Goal: Task Accomplishment & Management: Complete application form

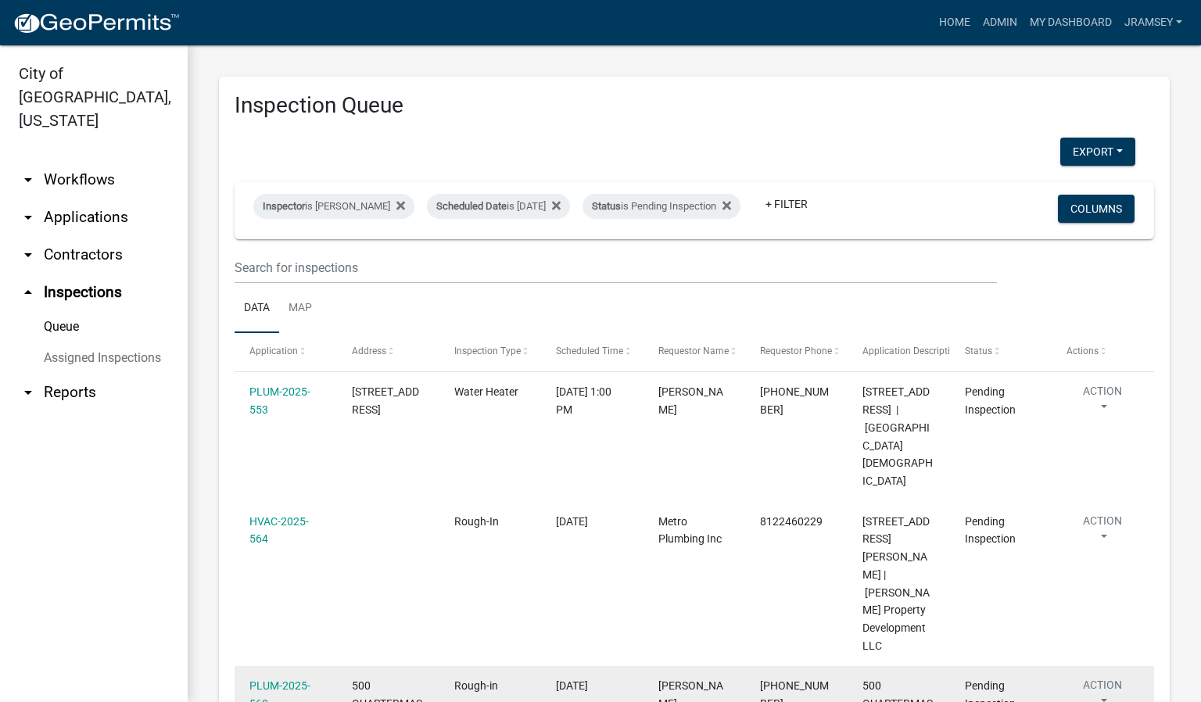
scroll to position [96, 0]
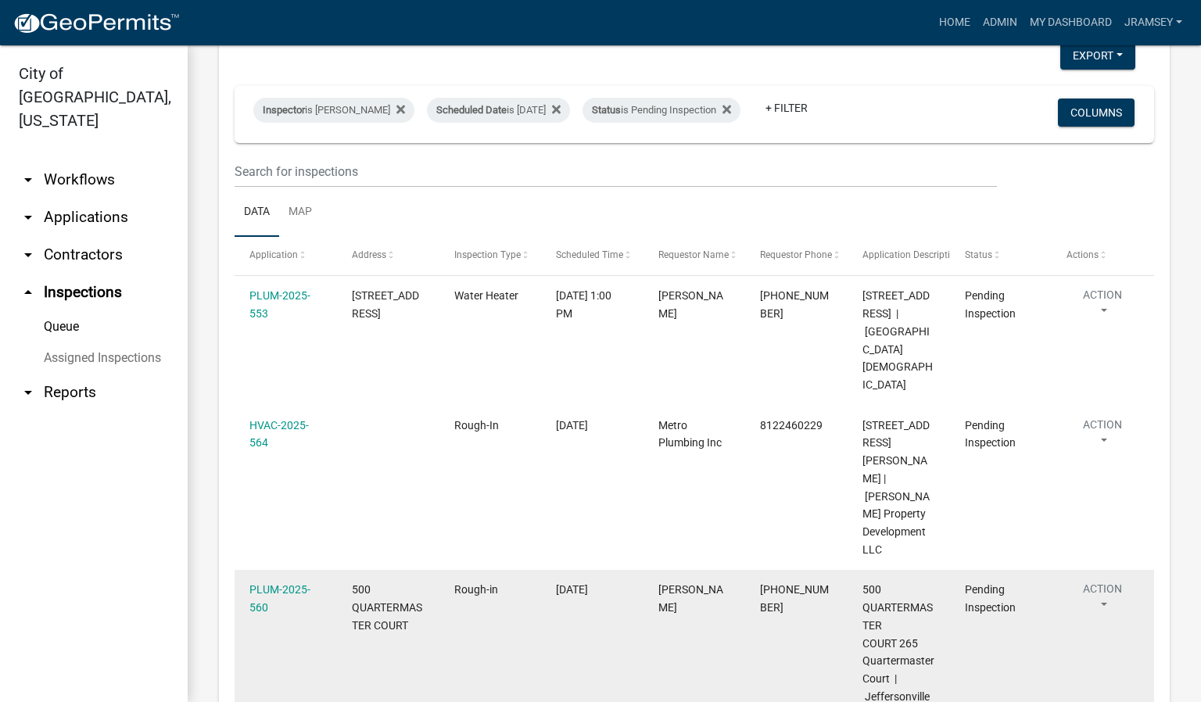
click at [1107, 581] on button "Action" at bounding box center [1102, 600] width 72 height 39
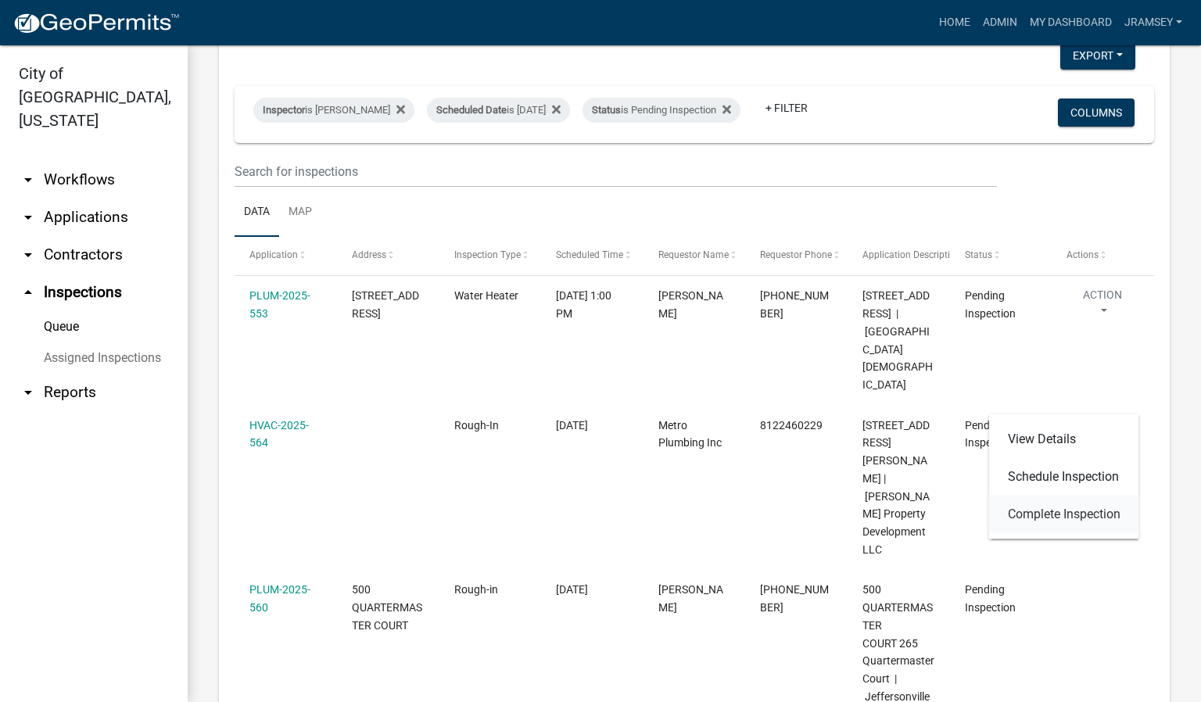
click at [1061, 517] on link "Complete Inspection" at bounding box center [1064, 515] width 150 height 38
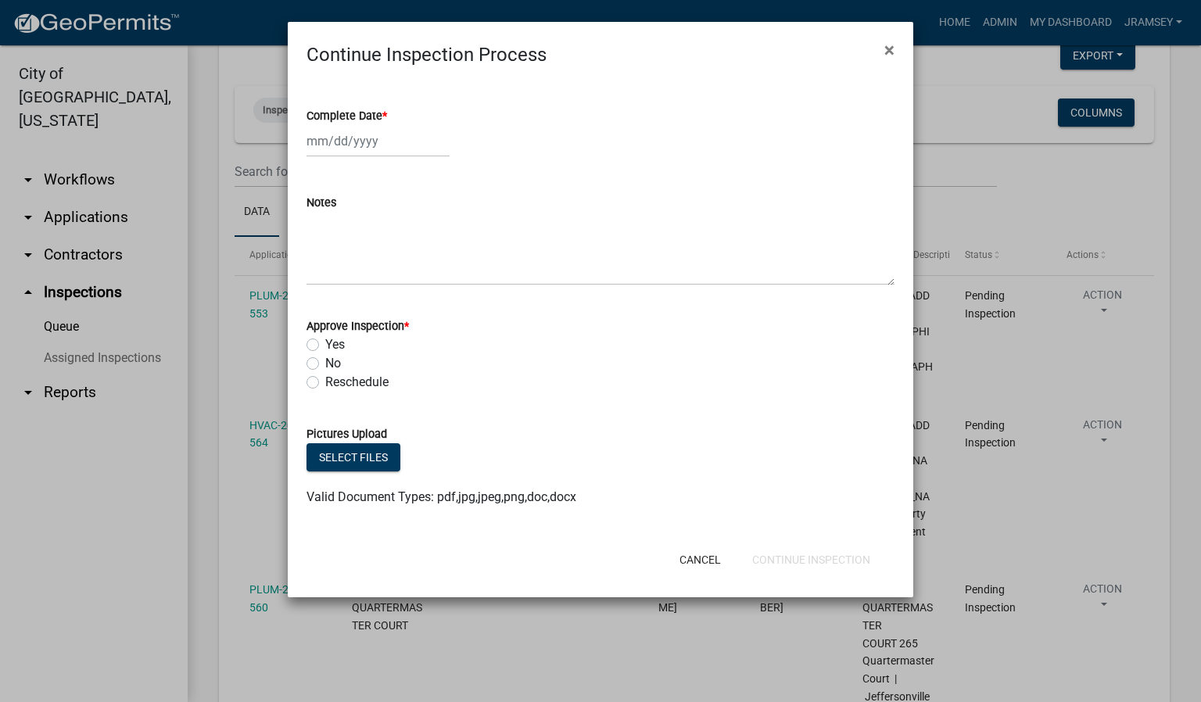
click at [343, 138] on div at bounding box center [377, 141] width 143 height 32
select select "10"
select select "2025"
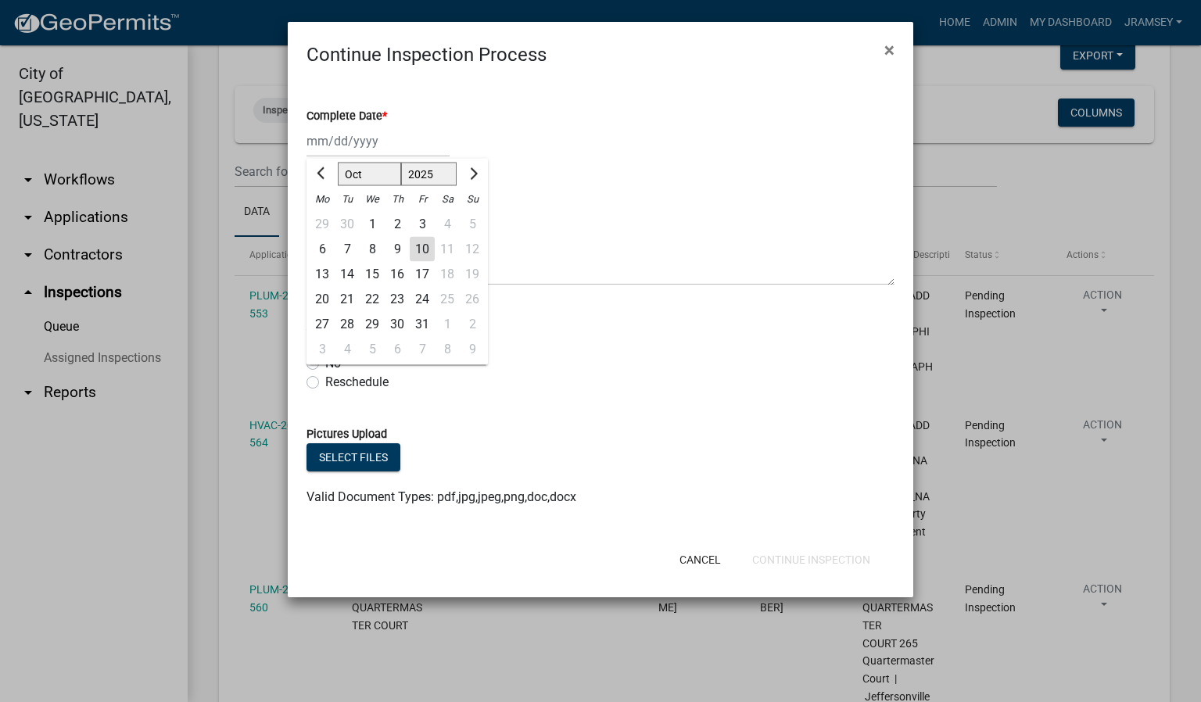
click at [425, 252] on div "10" at bounding box center [422, 249] width 25 height 25
type input "[DATE]"
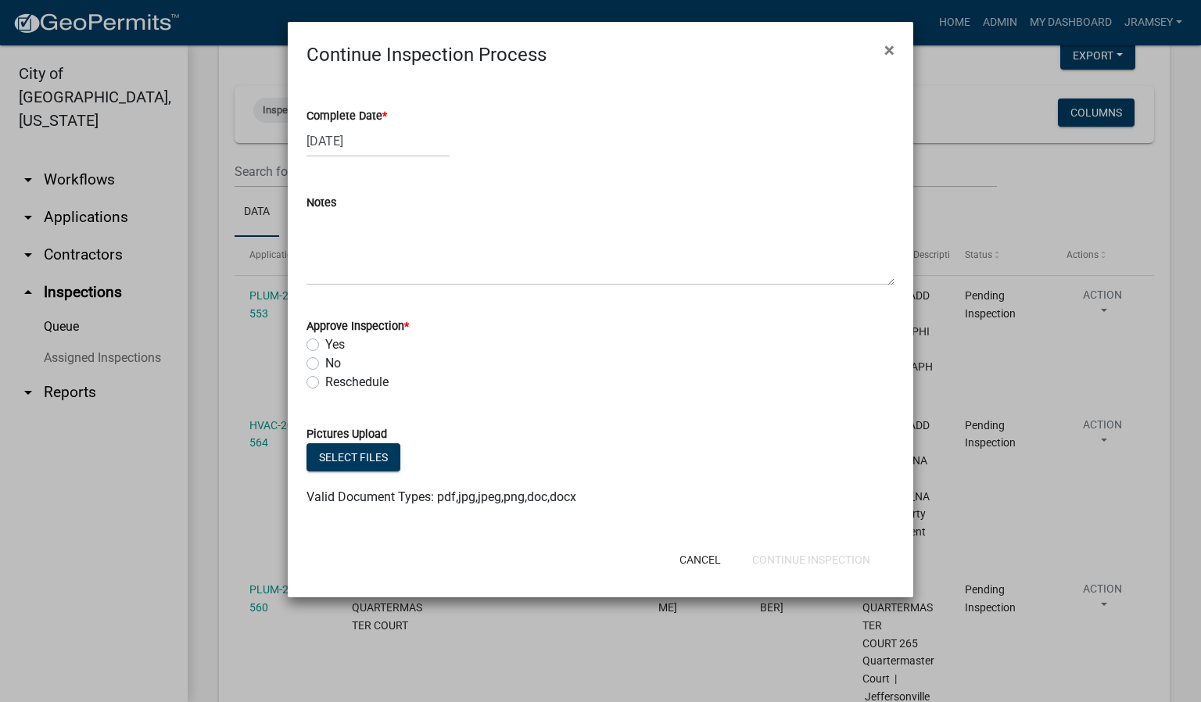
click at [325, 343] on label "Yes" at bounding box center [335, 344] width 20 height 19
click at [325, 343] on input "Yes" at bounding box center [330, 340] width 10 height 10
radio input "true"
click at [779, 563] on button "Continue Inspection" at bounding box center [810, 560] width 143 height 28
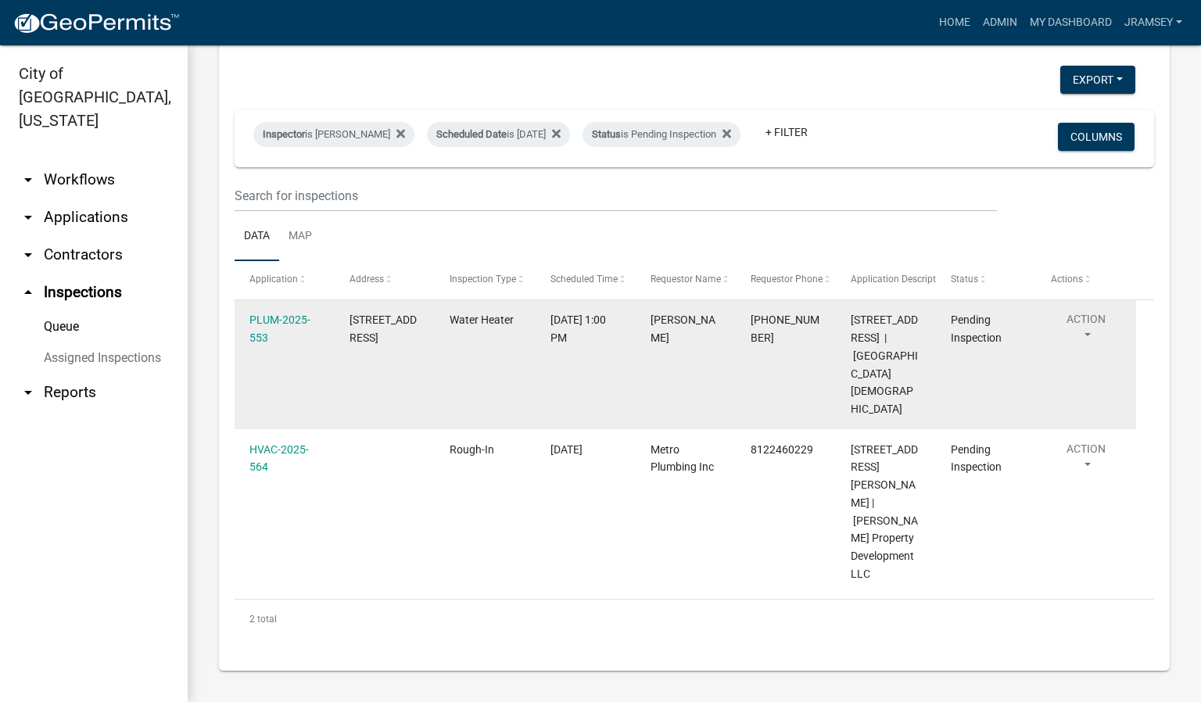
scroll to position [48, 0]
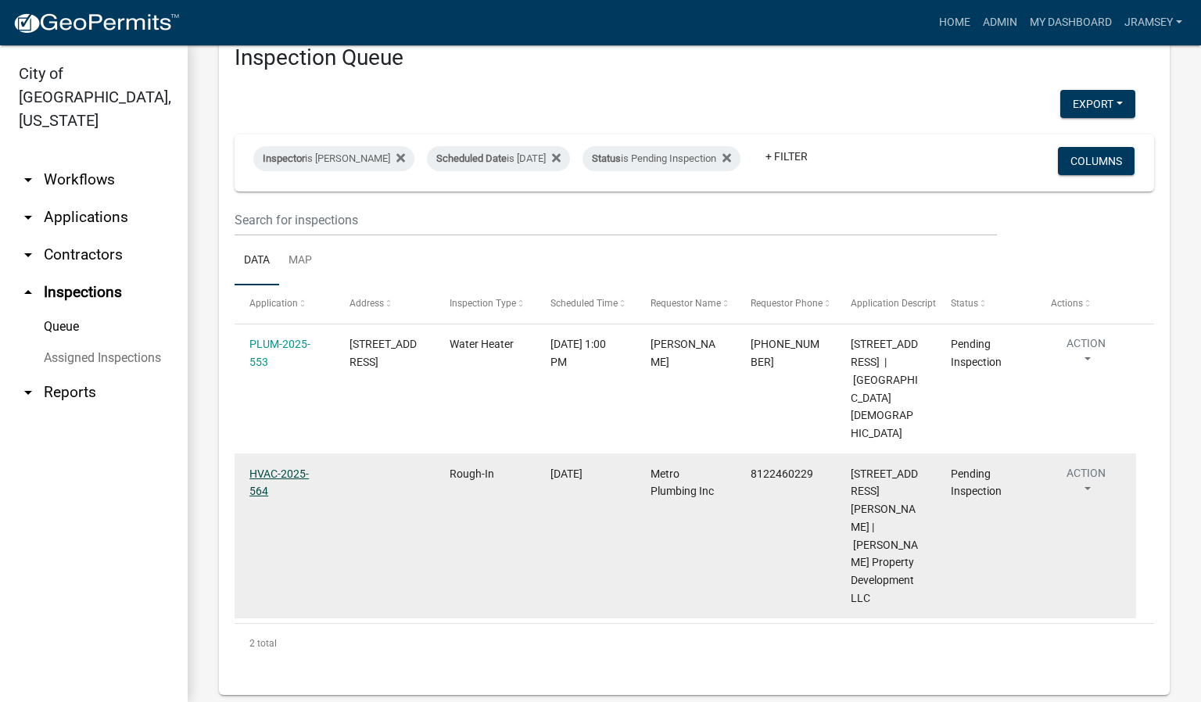
click at [277, 498] on link "HVAC-2025-564" at bounding box center [278, 482] width 59 height 30
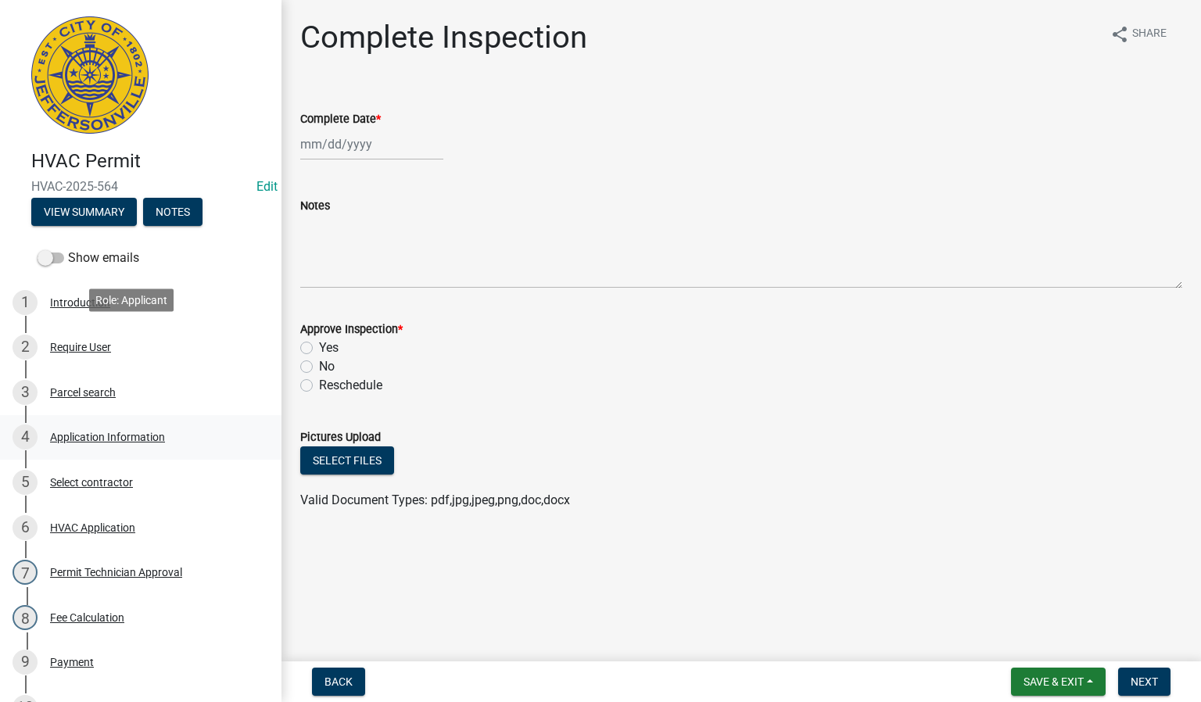
click at [90, 431] on div "Application Information" at bounding box center [107, 436] width 115 height 11
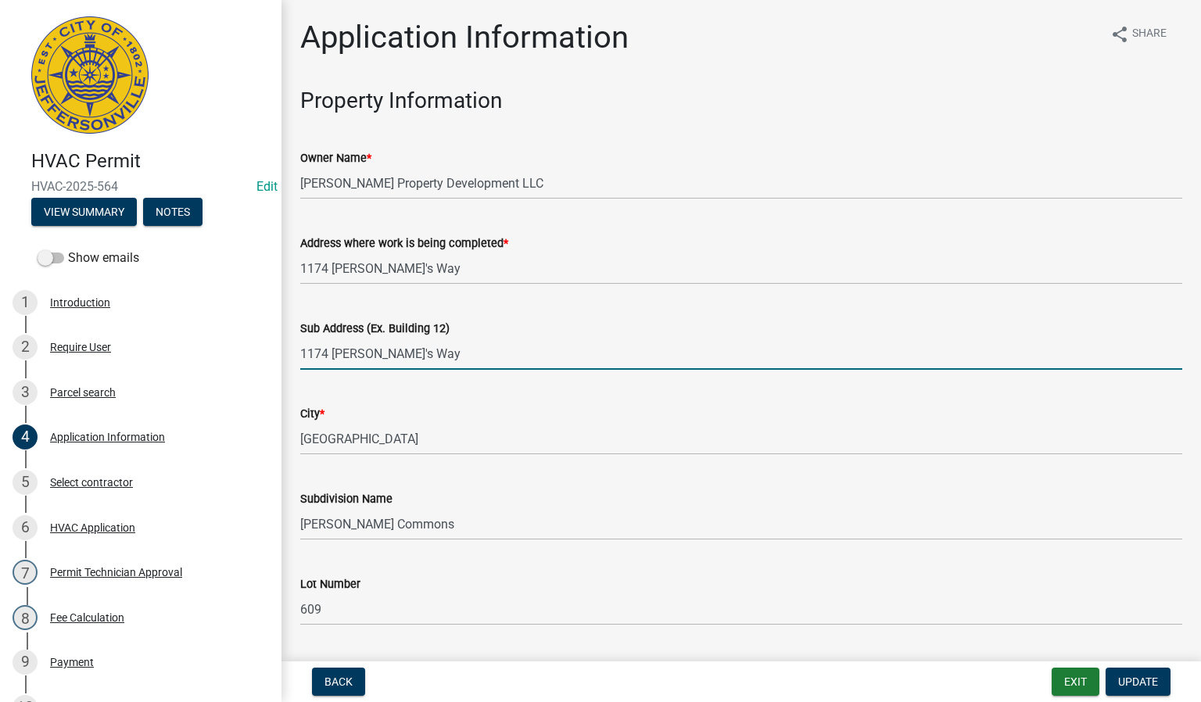
click at [406, 359] on input "1174 [PERSON_NAME]'s Way" at bounding box center [741, 354] width 882 height 32
type input "[STREET_ADDRESS][PERSON_NAME]"
click at [1147, 676] on span "Update" at bounding box center [1138, 681] width 40 height 13
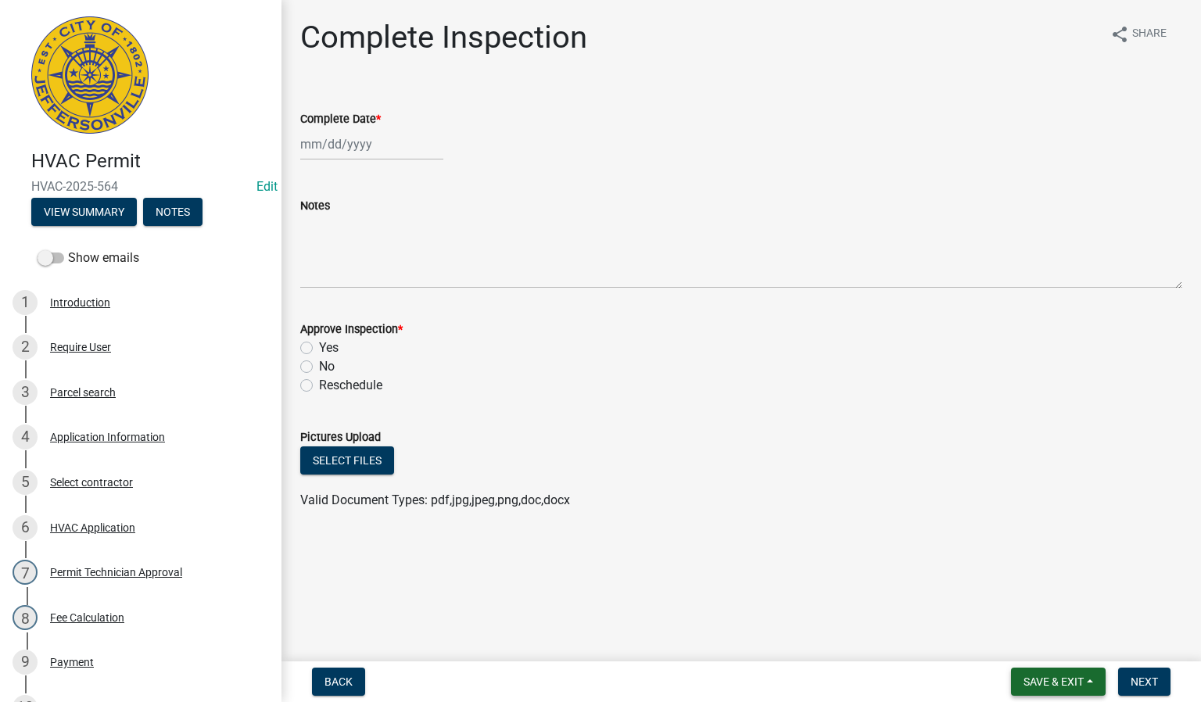
click at [1068, 681] on span "Save & Exit" at bounding box center [1053, 681] width 60 height 13
click at [1030, 640] on button "Save & Exit" at bounding box center [1042, 642] width 125 height 38
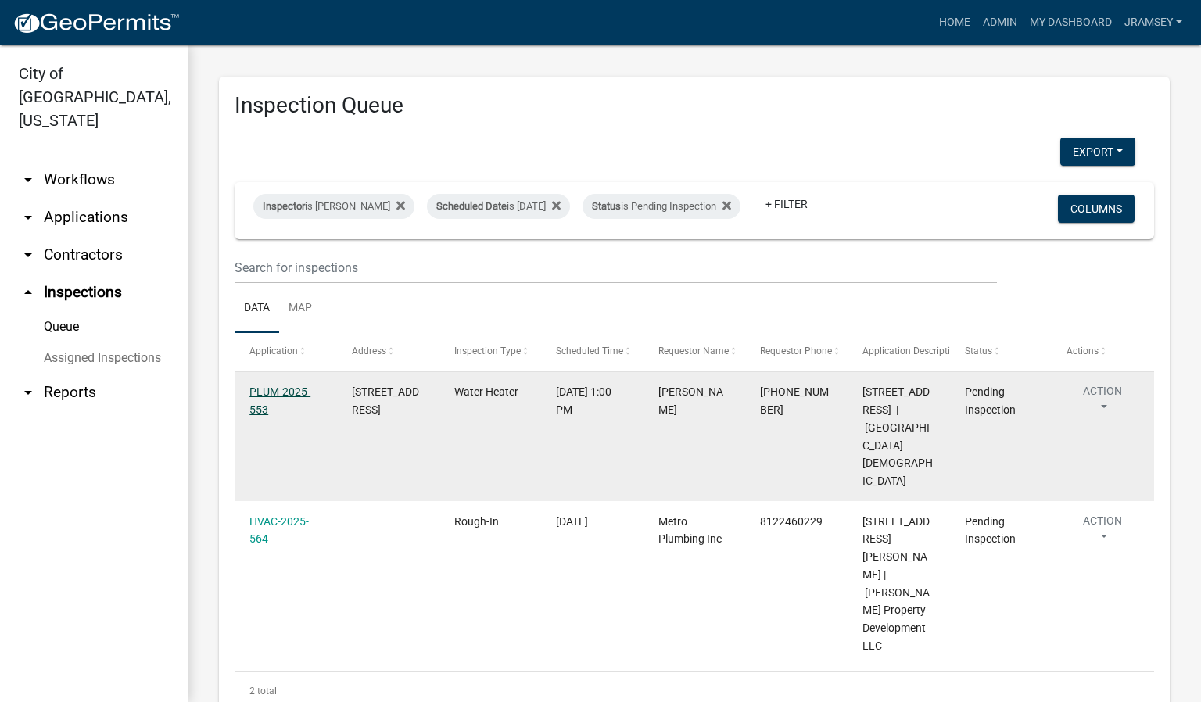
click at [292, 406] on link "PLUM-2025-553" at bounding box center [279, 400] width 61 height 30
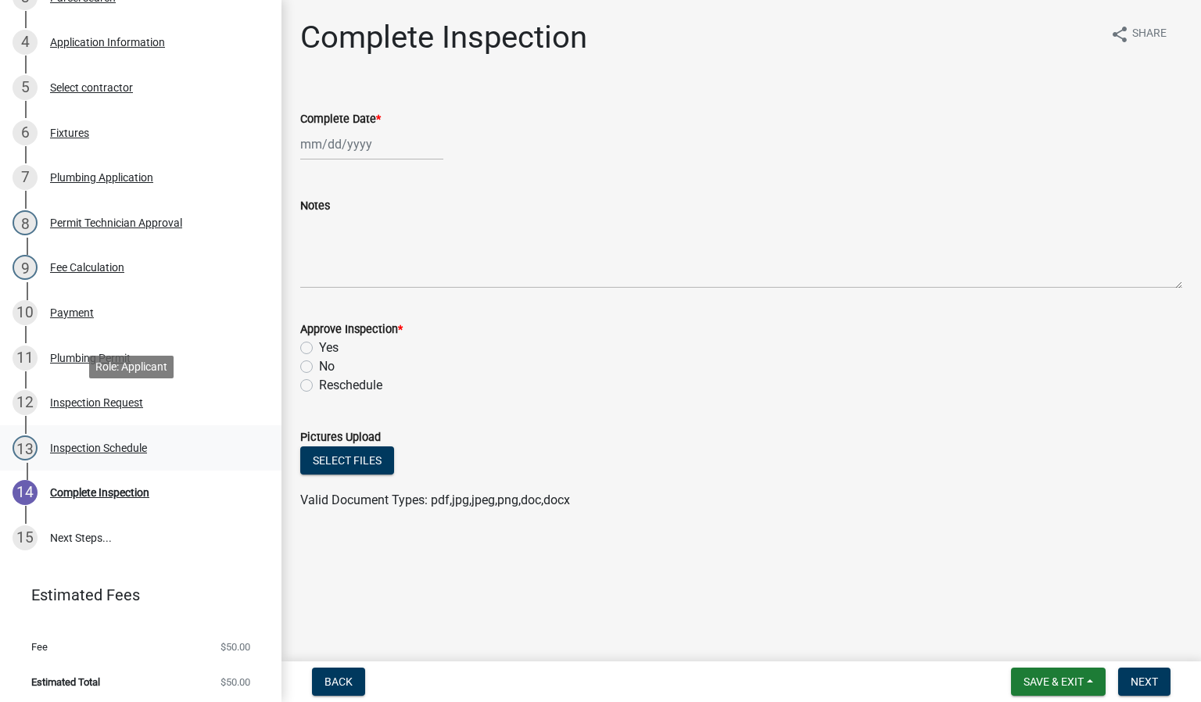
scroll to position [397, 0]
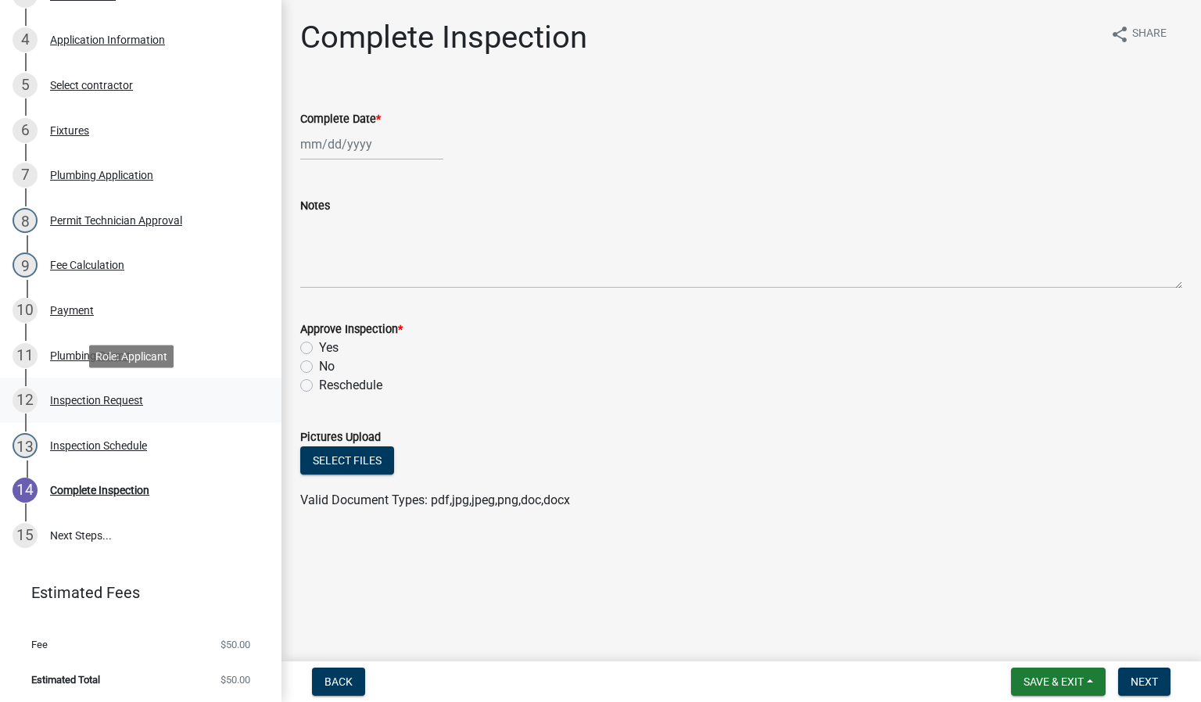
click at [106, 406] on div "12 Inspection Request" at bounding box center [135, 400] width 244 height 25
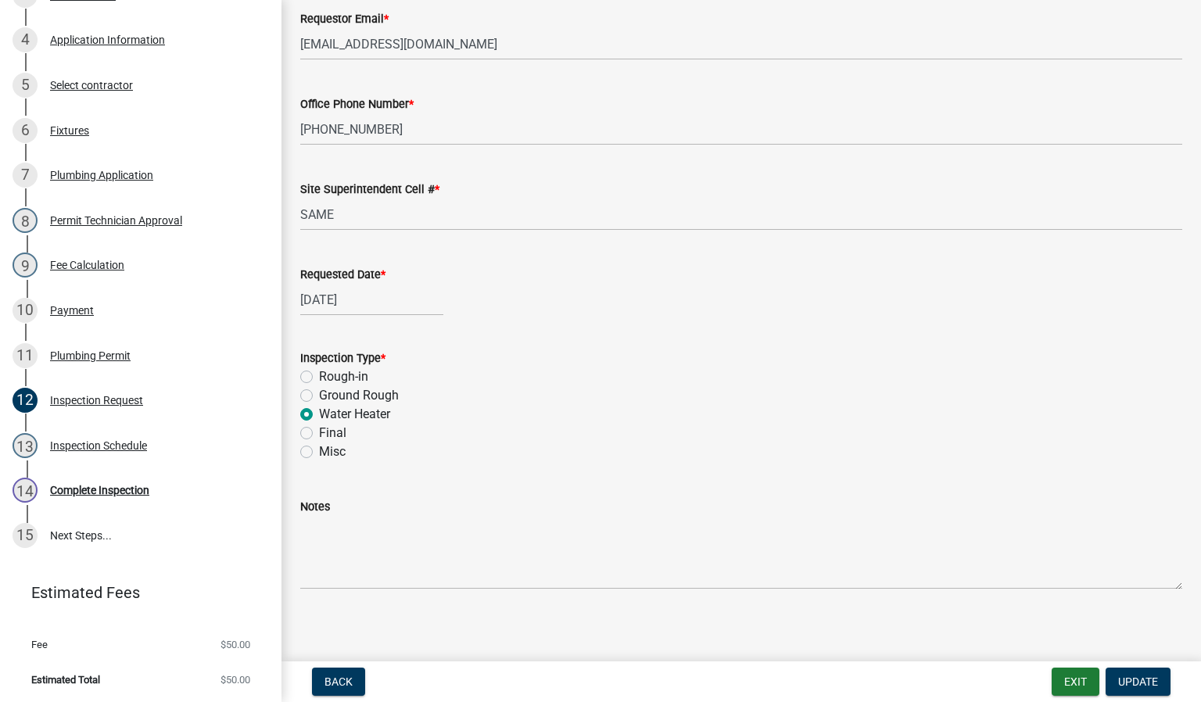
scroll to position [192, 0]
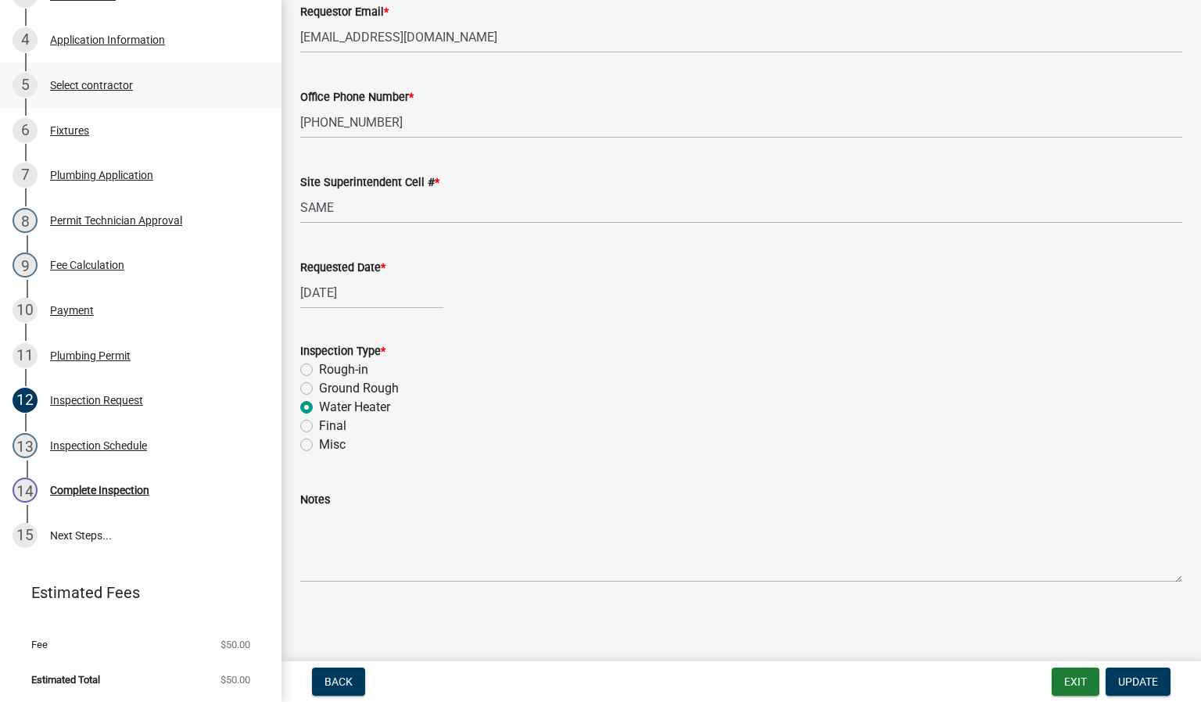
click at [96, 77] on div "5 Select contractor" at bounding box center [135, 85] width 244 height 25
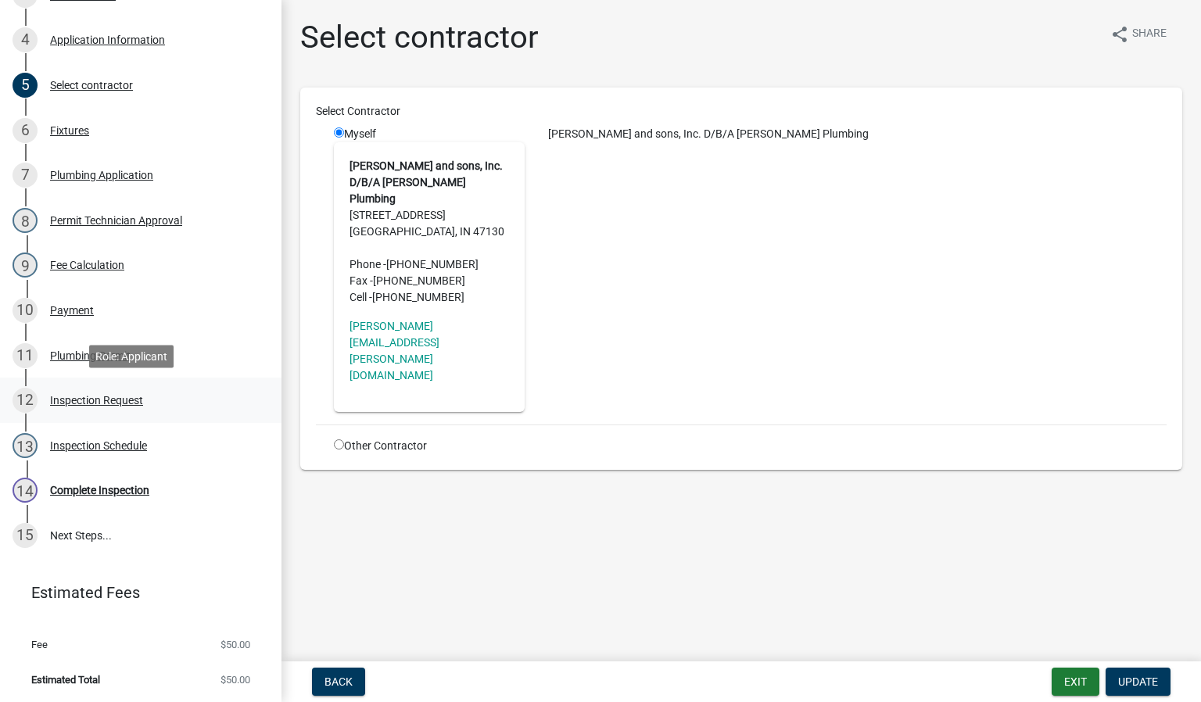
click at [91, 401] on div "Inspection Request" at bounding box center [96, 400] width 93 height 11
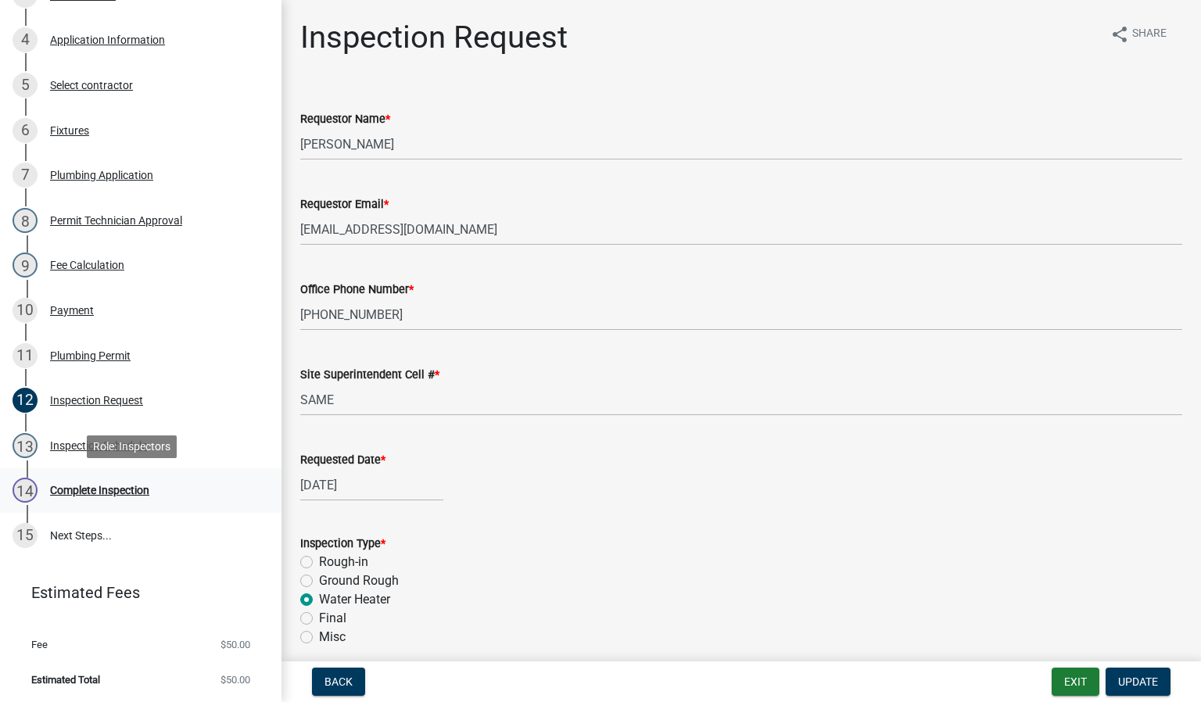
click at [99, 496] on div "14 Complete Inspection" at bounding box center [135, 490] width 244 height 25
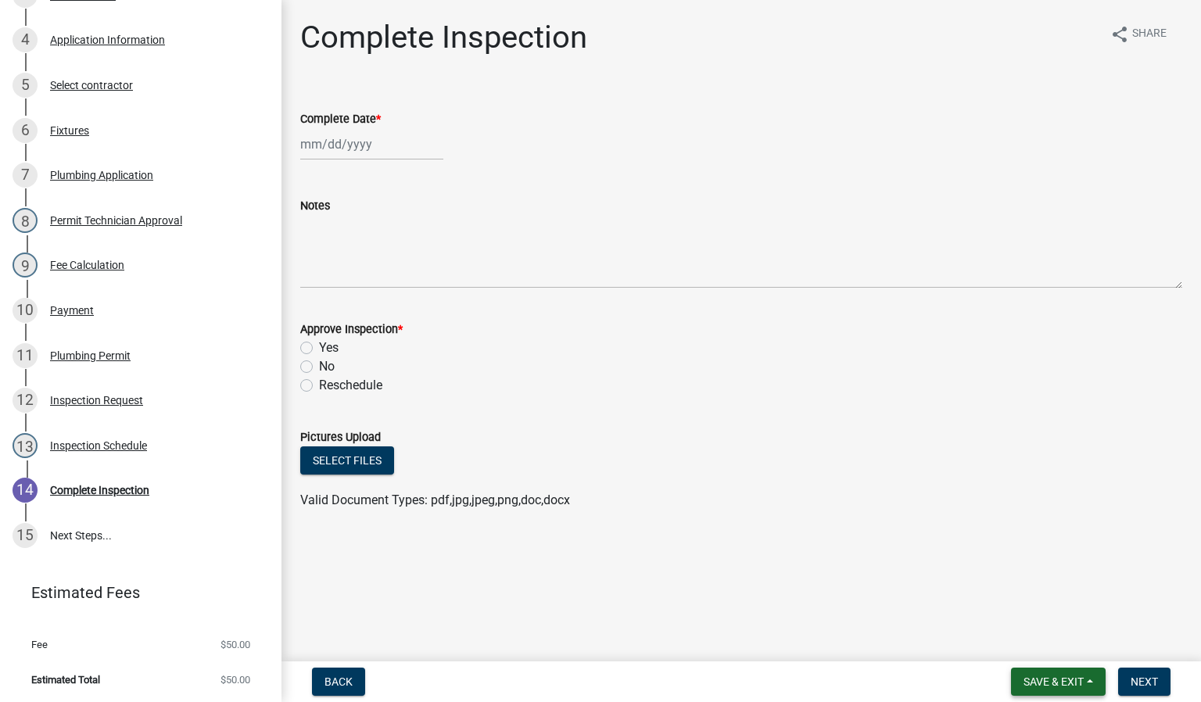
click at [1037, 671] on button "Save & Exit" at bounding box center [1058, 681] width 95 height 28
click at [1039, 639] on button "Save & Exit" at bounding box center [1042, 642] width 125 height 38
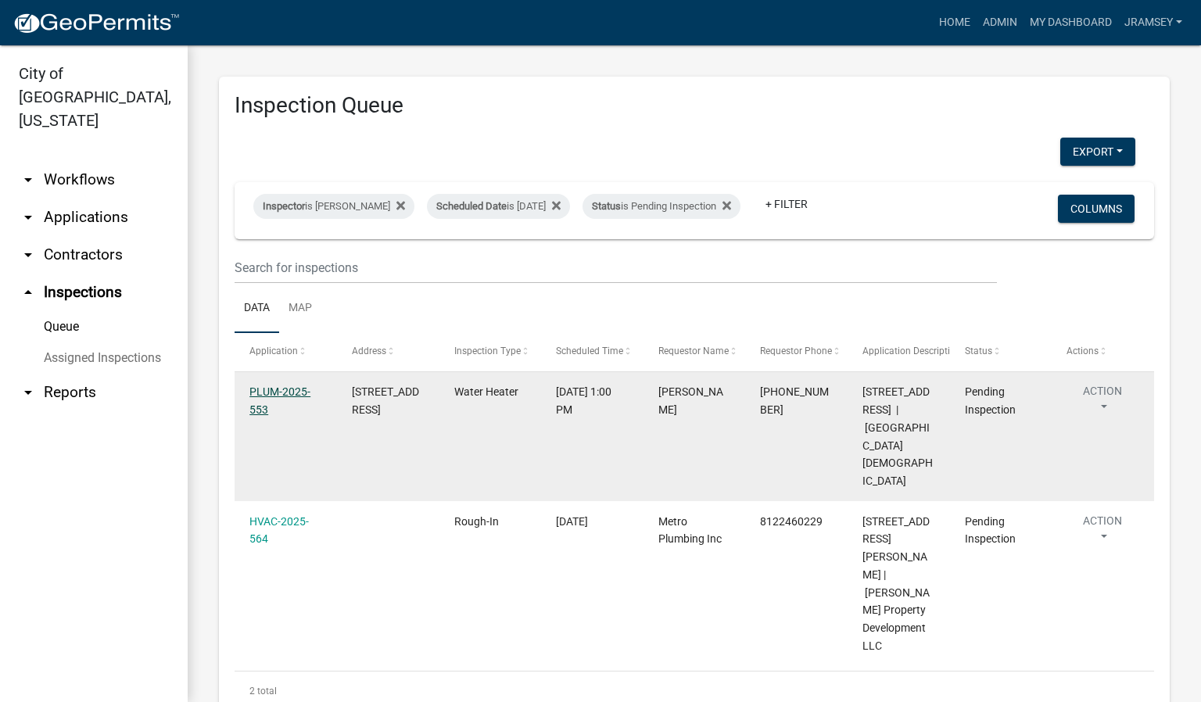
click at [289, 401] on link "PLUM-2025-553" at bounding box center [279, 400] width 61 height 30
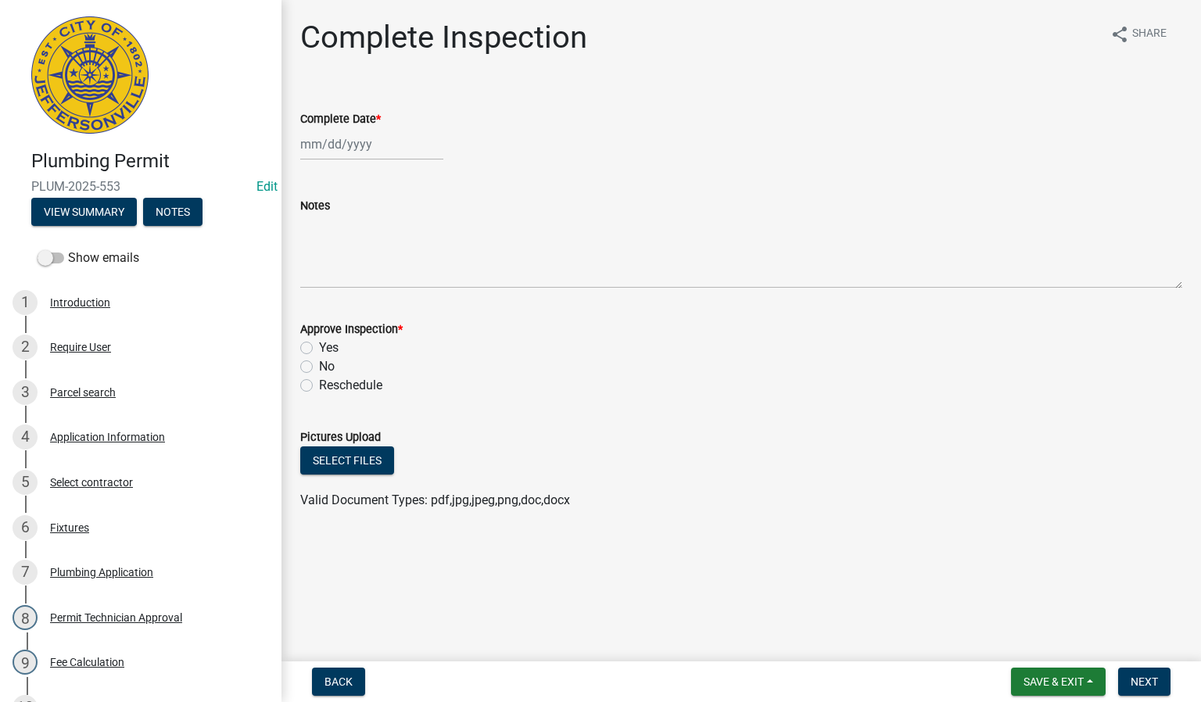
click at [336, 138] on div at bounding box center [371, 144] width 143 height 32
select select "10"
select select "2025"
click at [411, 252] on div "10" at bounding box center [415, 252] width 25 height 25
type input "[DATE]"
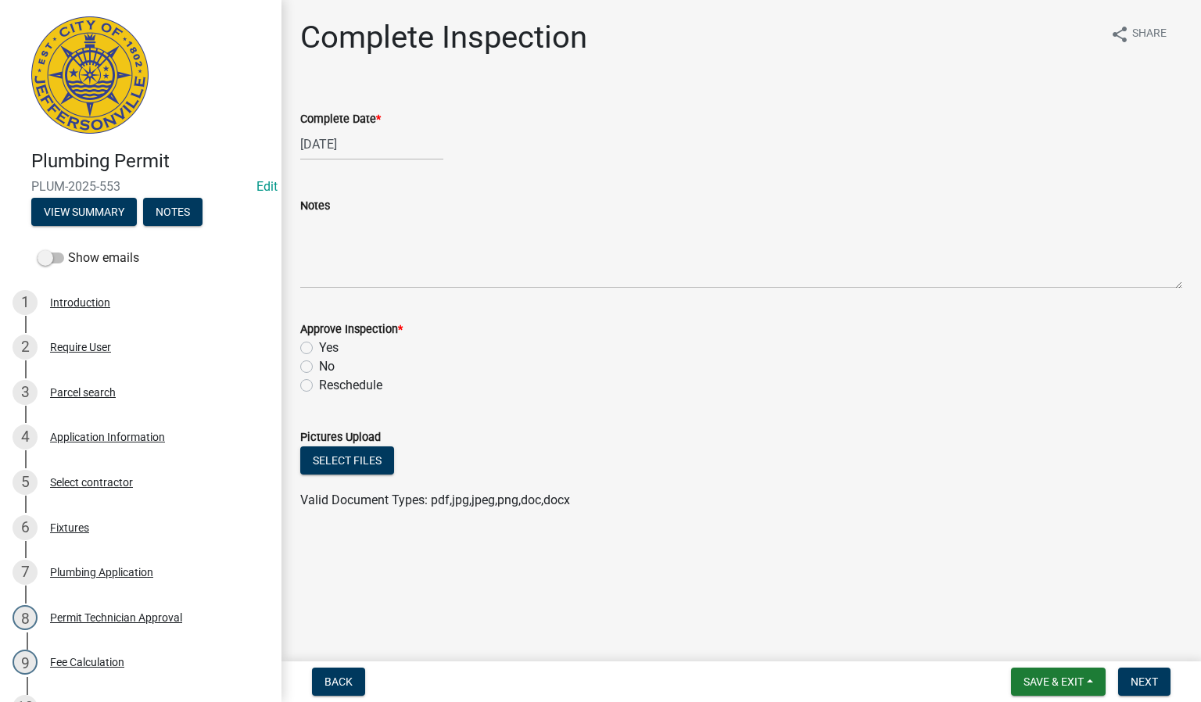
click at [319, 343] on label "Yes" at bounding box center [329, 347] width 20 height 19
click at [319, 343] on input "Yes" at bounding box center [324, 343] width 10 height 10
radio input "true"
click at [1144, 682] on span "Next" at bounding box center [1143, 681] width 27 height 13
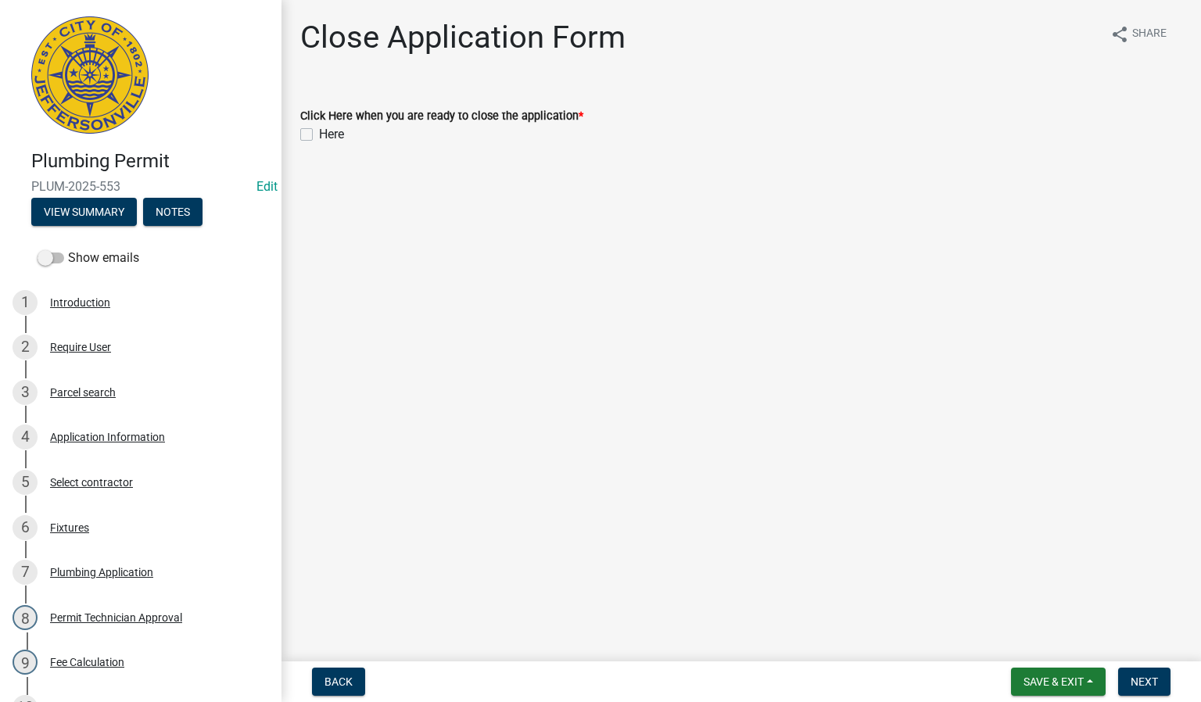
click at [319, 132] on label "Here" at bounding box center [331, 134] width 25 height 19
click at [319, 132] on input "Here" at bounding box center [324, 130] width 10 height 10
checkbox input "true"
click at [1147, 678] on span "Next" at bounding box center [1143, 681] width 27 height 13
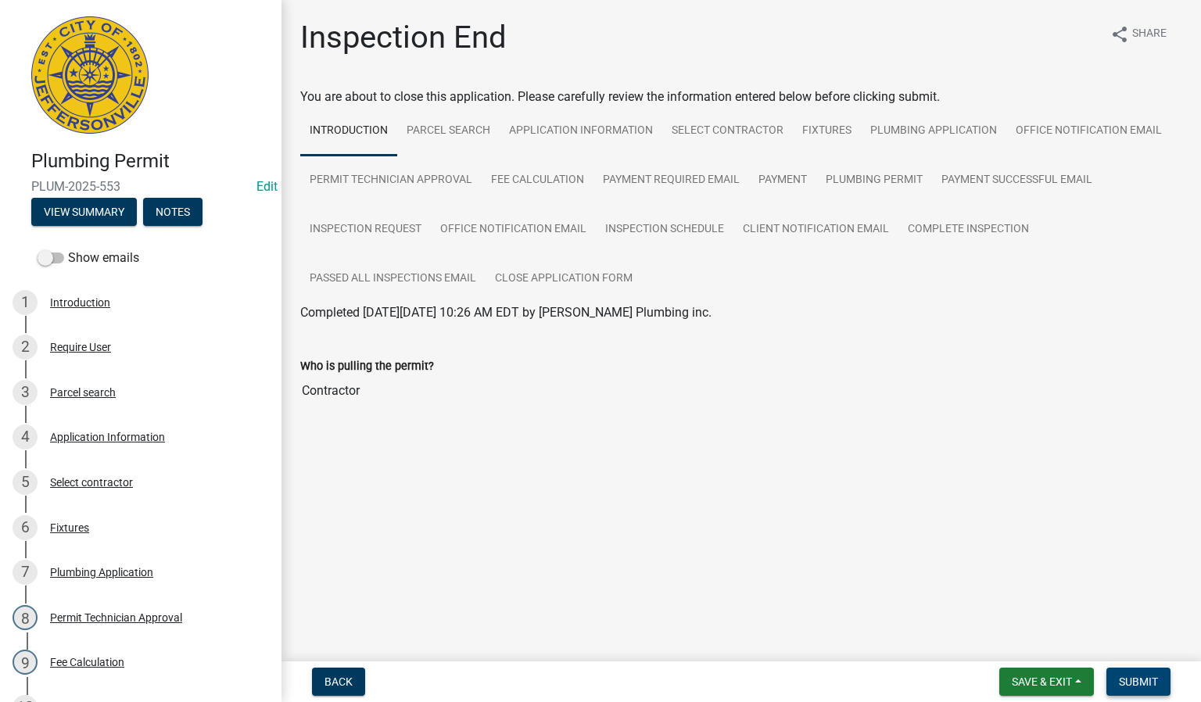
click at [1136, 678] on span "Submit" at bounding box center [1137, 681] width 39 height 13
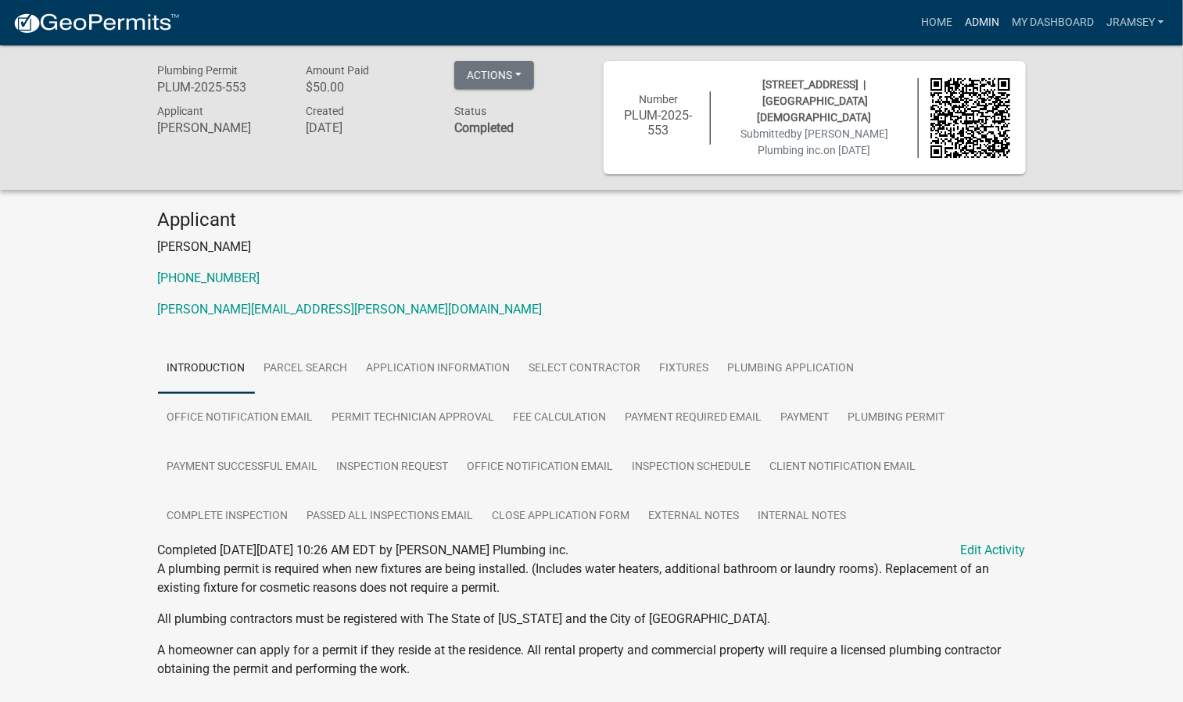
click at [978, 27] on link "Admin" at bounding box center [981, 23] width 47 height 30
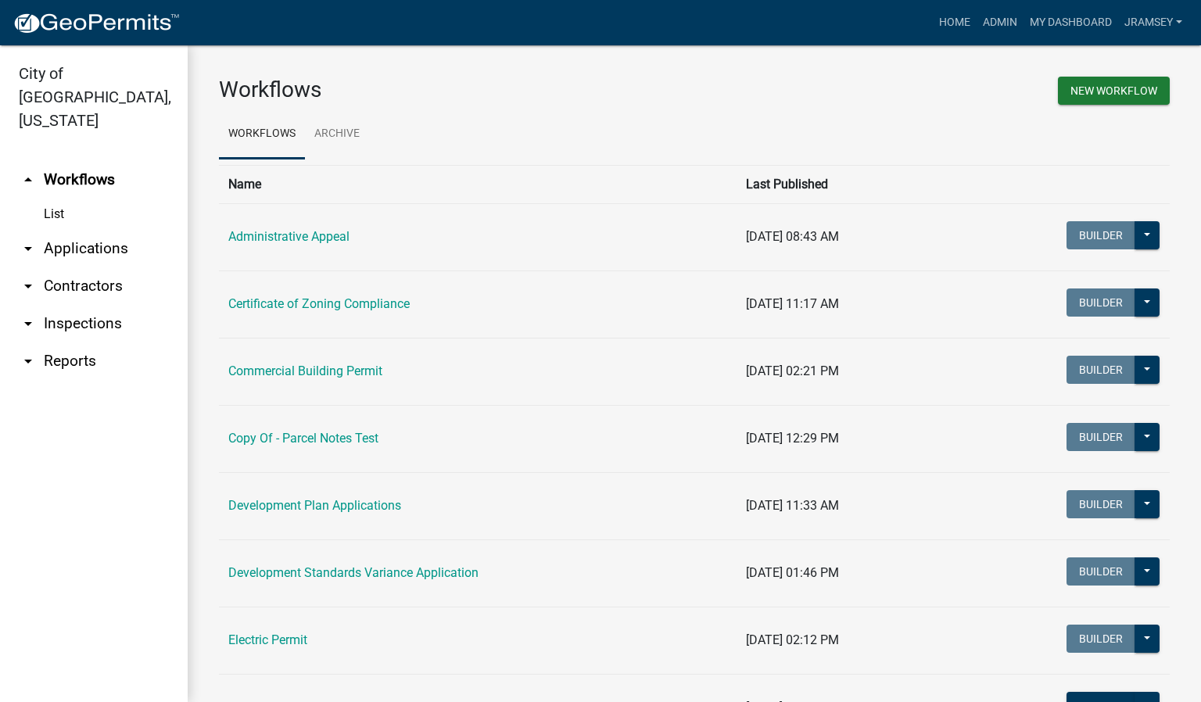
click at [85, 305] on link "arrow_drop_down Inspections" at bounding box center [94, 324] width 188 height 38
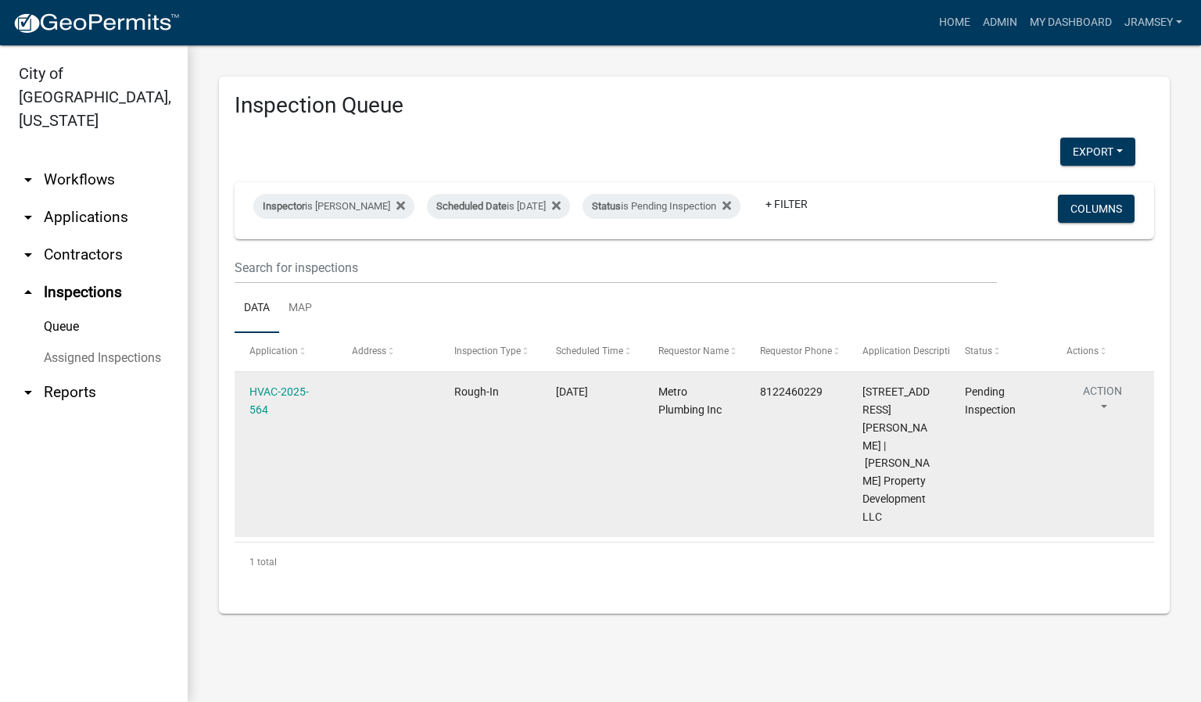
click at [1102, 411] on button "Action" at bounding box center [1102, 402] width 72 height 39
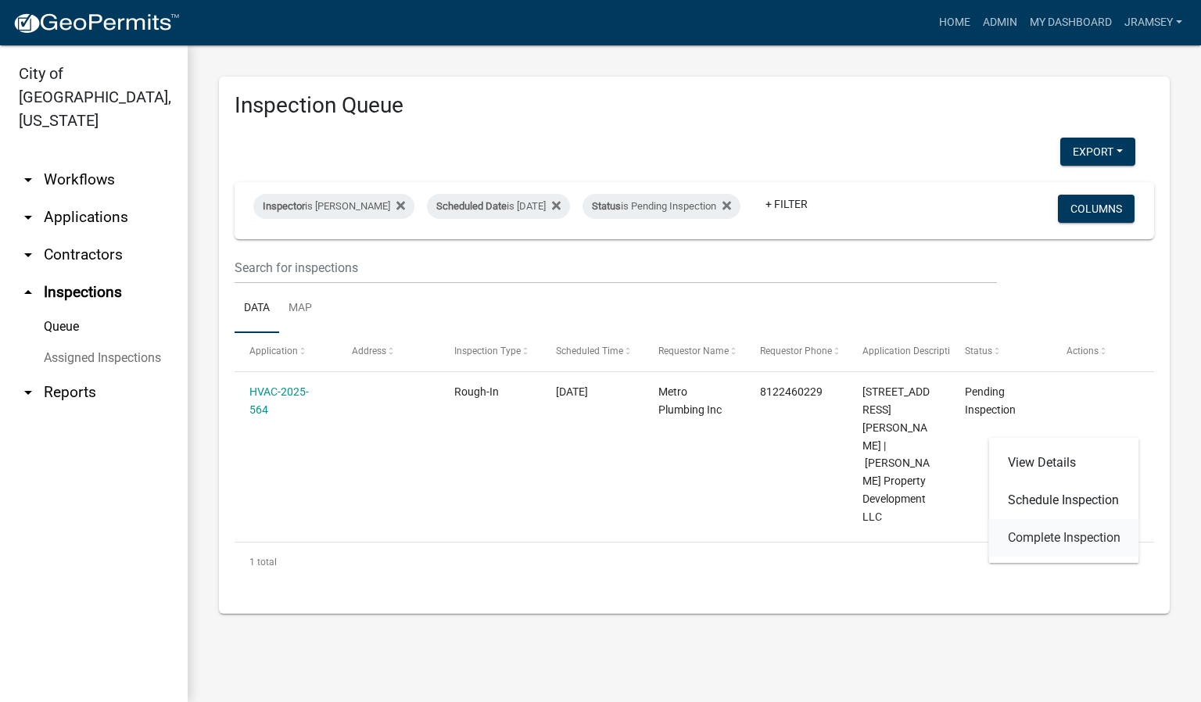
click at [1068, 535] on link "Complete Inspection" at bounding box center [1064, 538] width 150 height 38
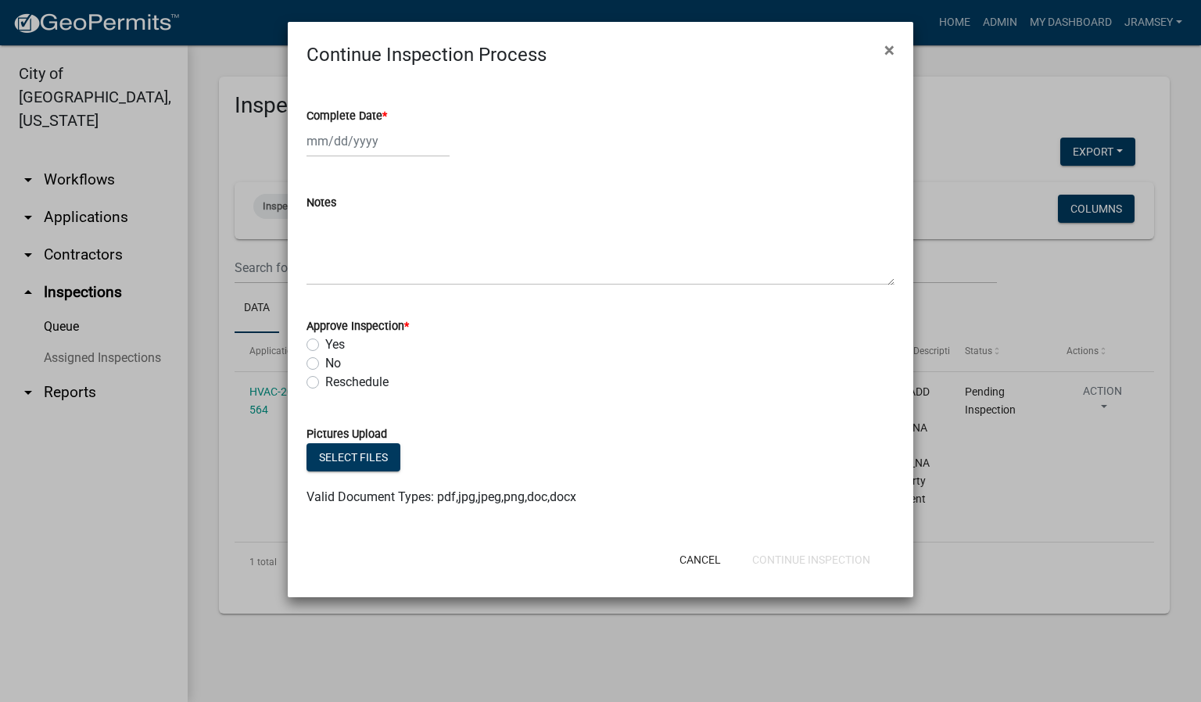
click at [338, 143] on div at bounding box center [377, 141] width 143 height 32
select select "10"
select select "2025"
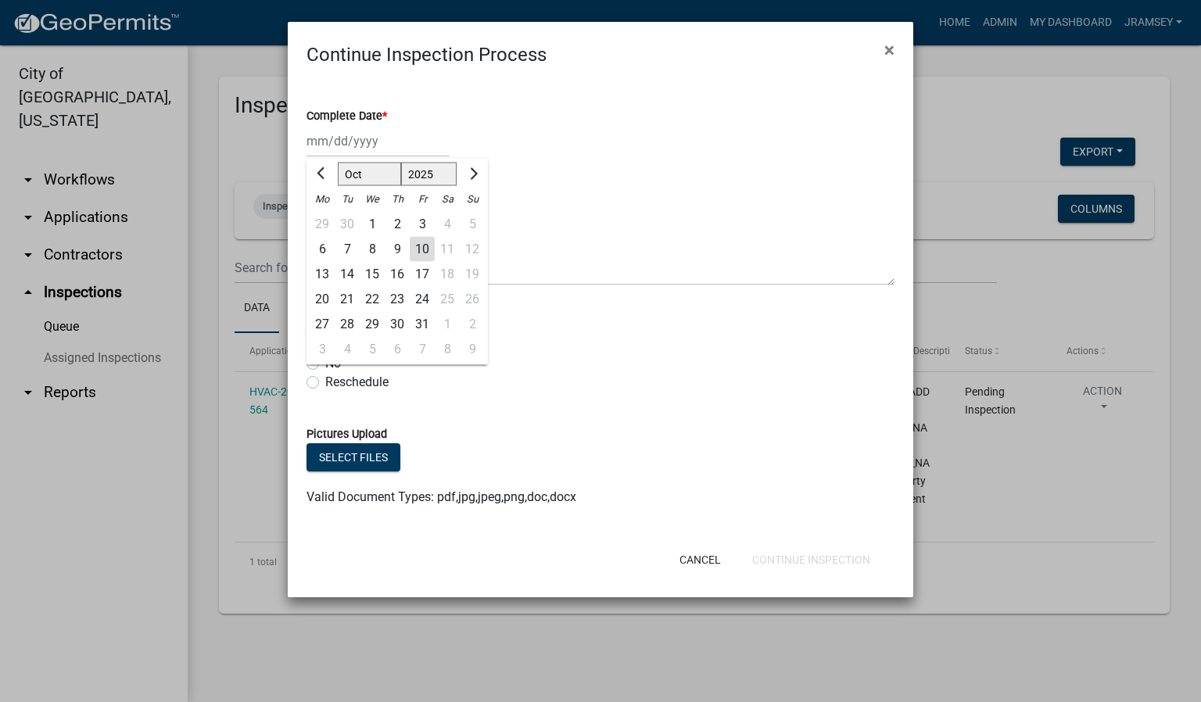
click at [429, 246] on div "10" at bounding box center [422, 249] width 25 height 25
type input "[DATE]"
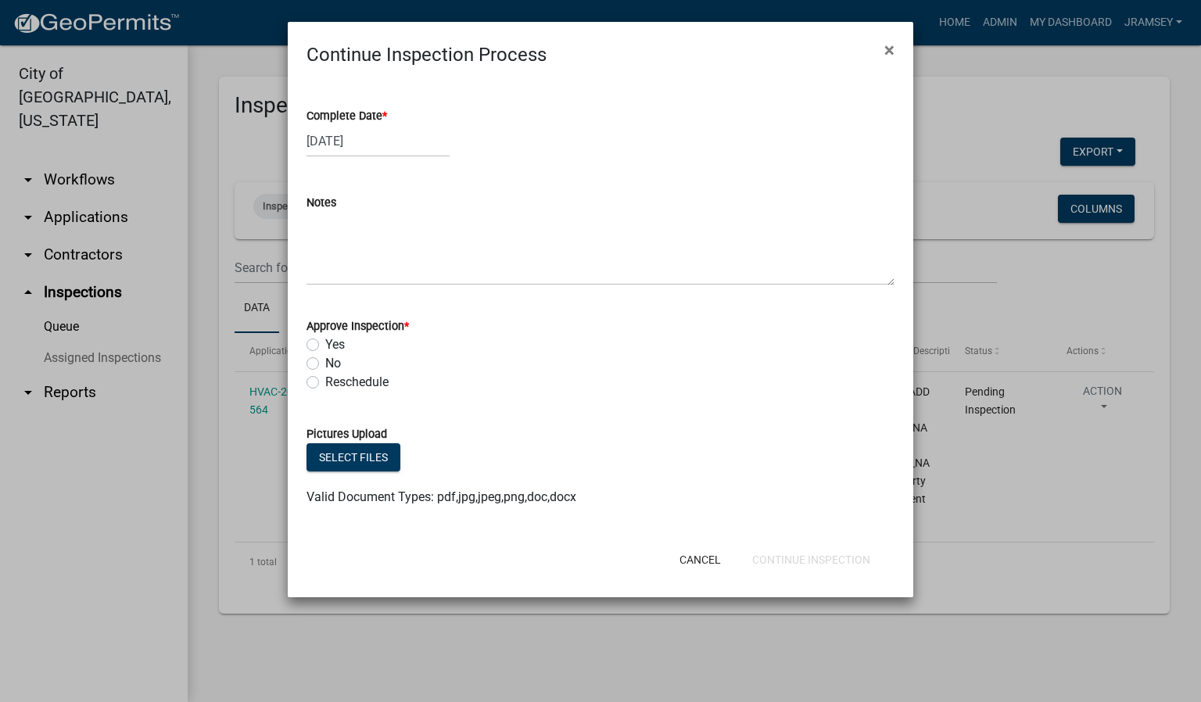
click at [325, 342] on label "Yes" at bounding box center [335, 344] width 20 height 19
click at [325, 342] on input "Yes" at bounding box center [330, 340] width 10 height 10
radio input "true"
click at [796, 563] on button "Continue Inspection" at bounding box center [810, 560] width 143 height 28
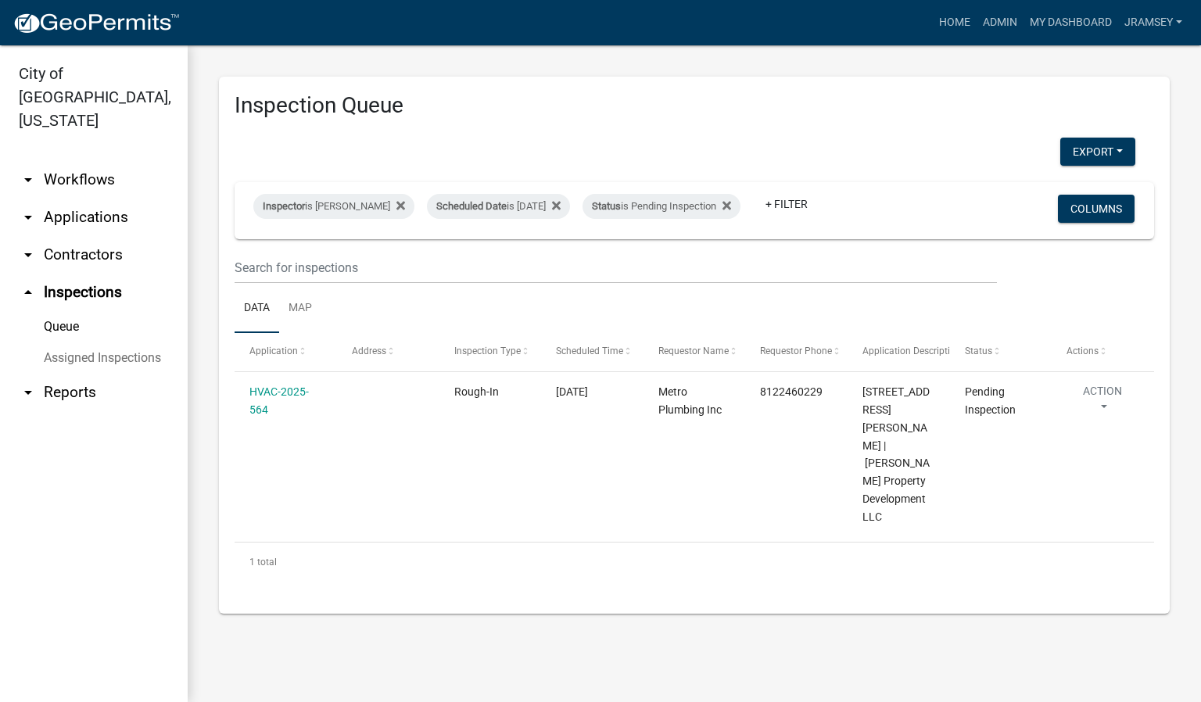
click at [78, 199] on link "arrow_drop_down Applications" at bounding box center [94, 218] width 188 height 38
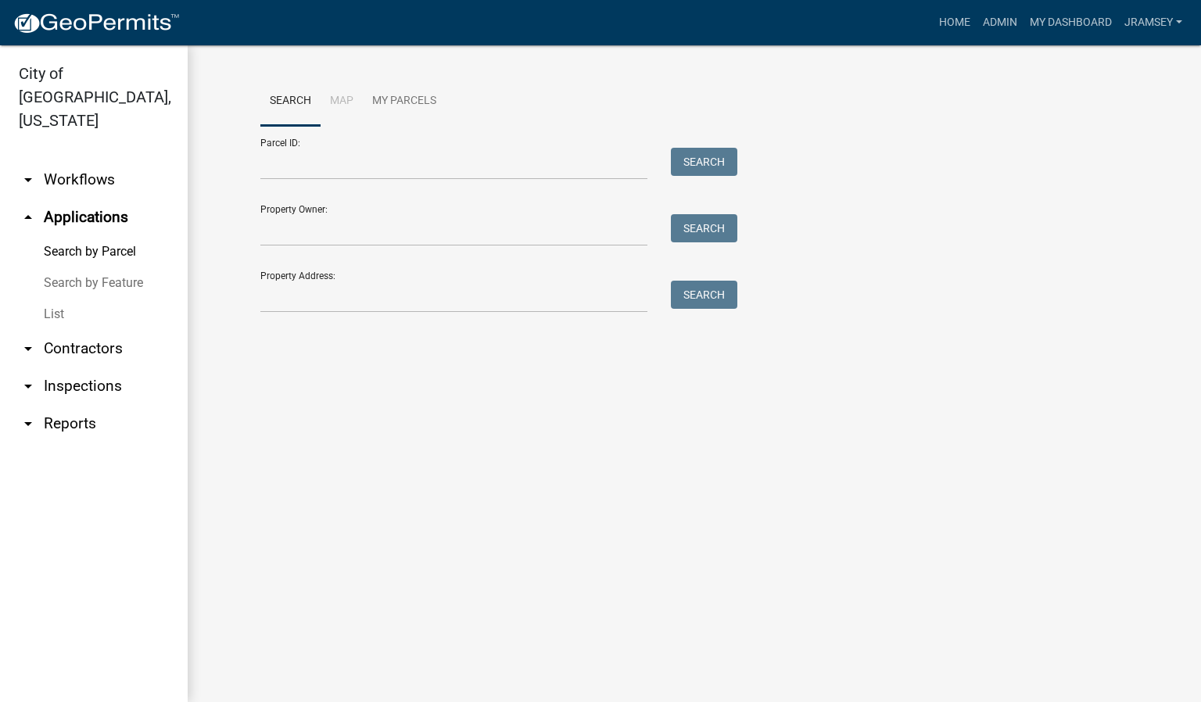
click at [64, 161] on link "arrow_drop_down Workflows" at bounding box center [94, 180] width 188 height 38
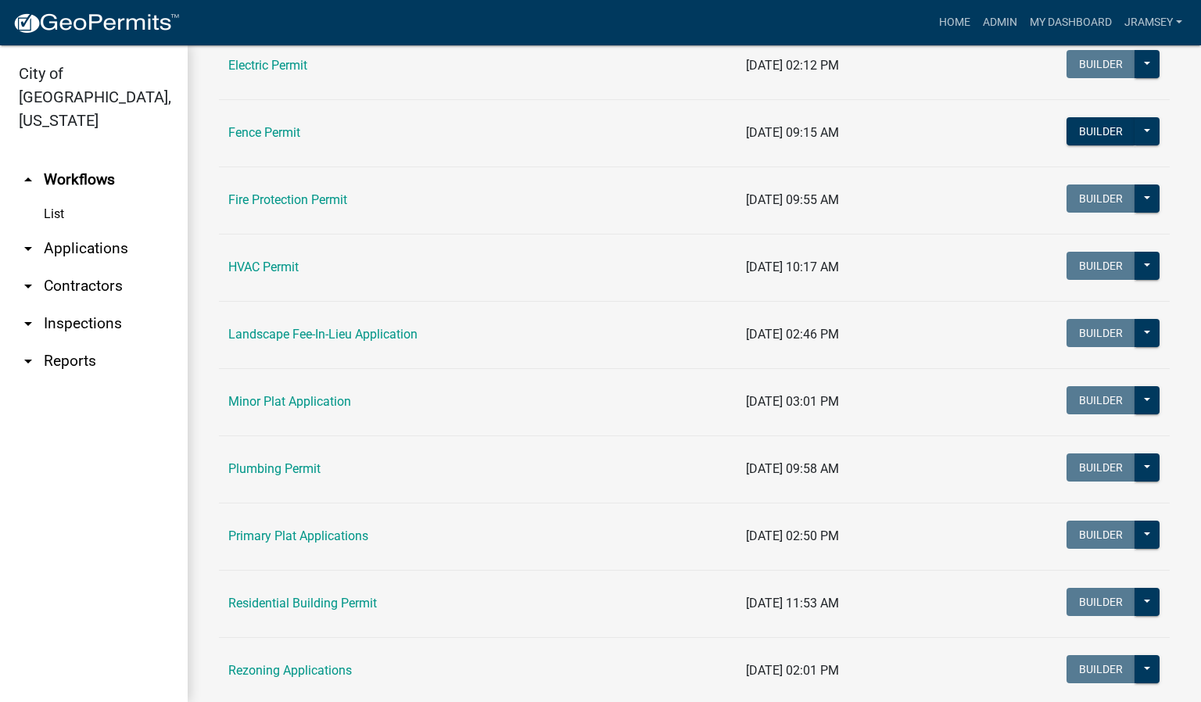
scroll to position [586, 0]
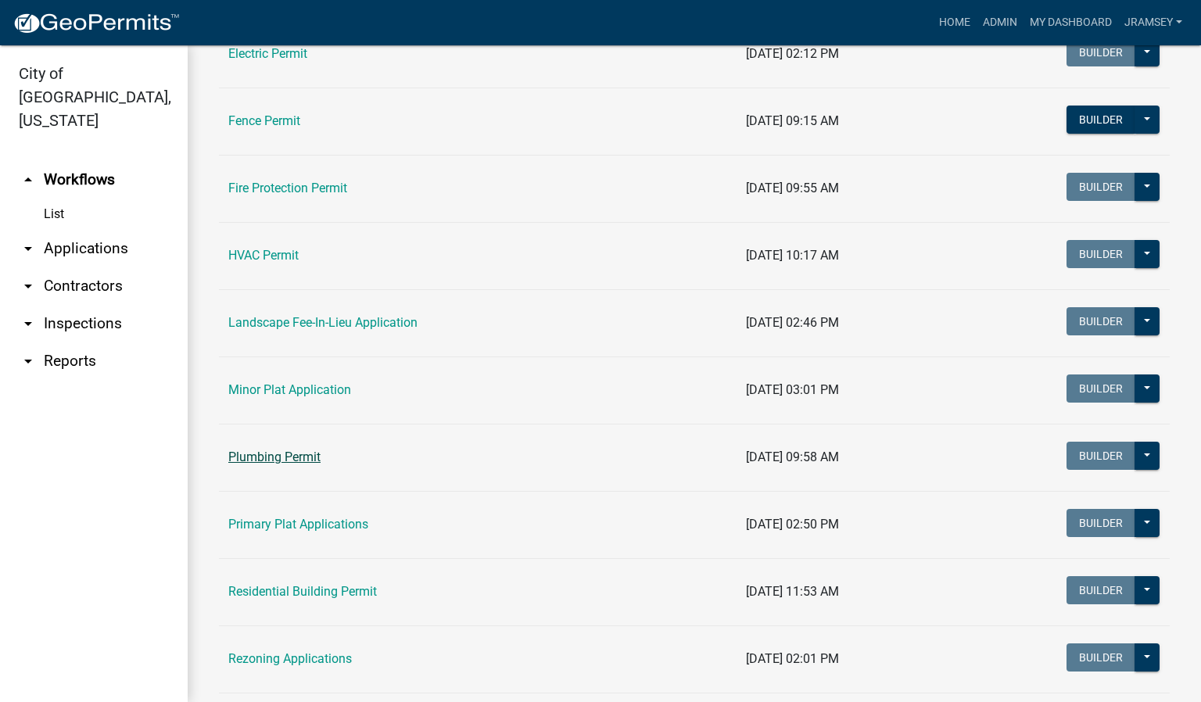
click at [274, 458] on link "Plumbing Permit" at bounding box center [274, 456] width 92 height 15
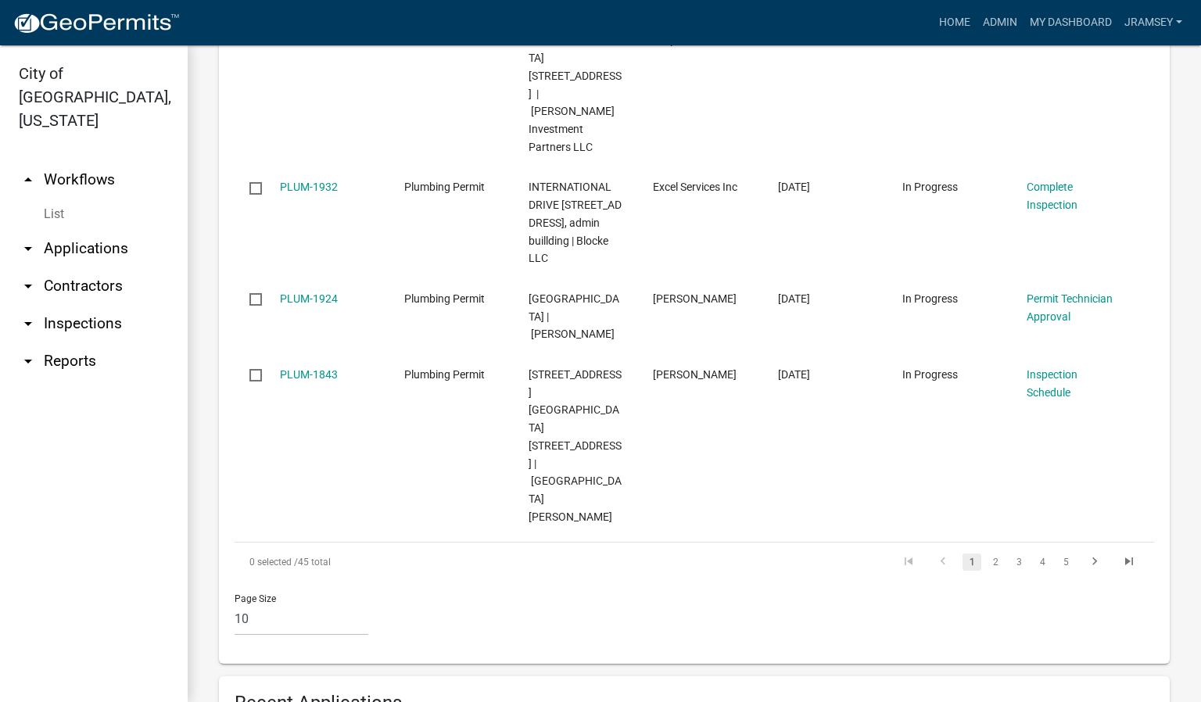
scroll to position [1407, 0]
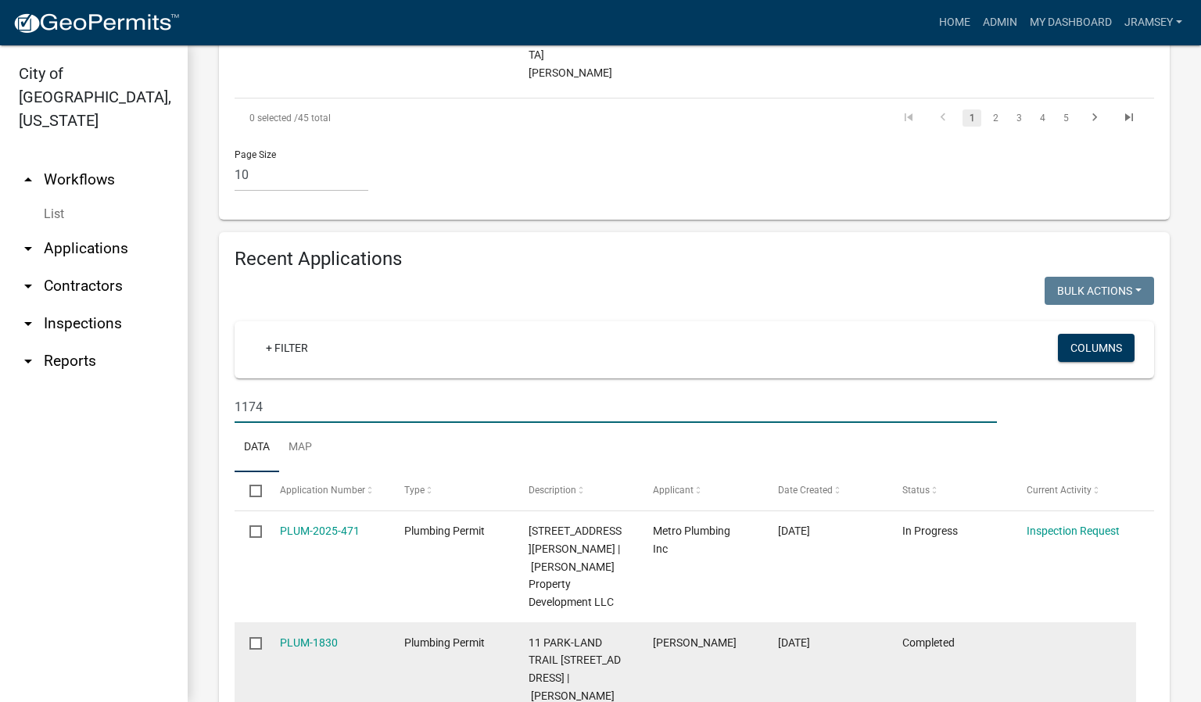
scroll to position [1759, 0]
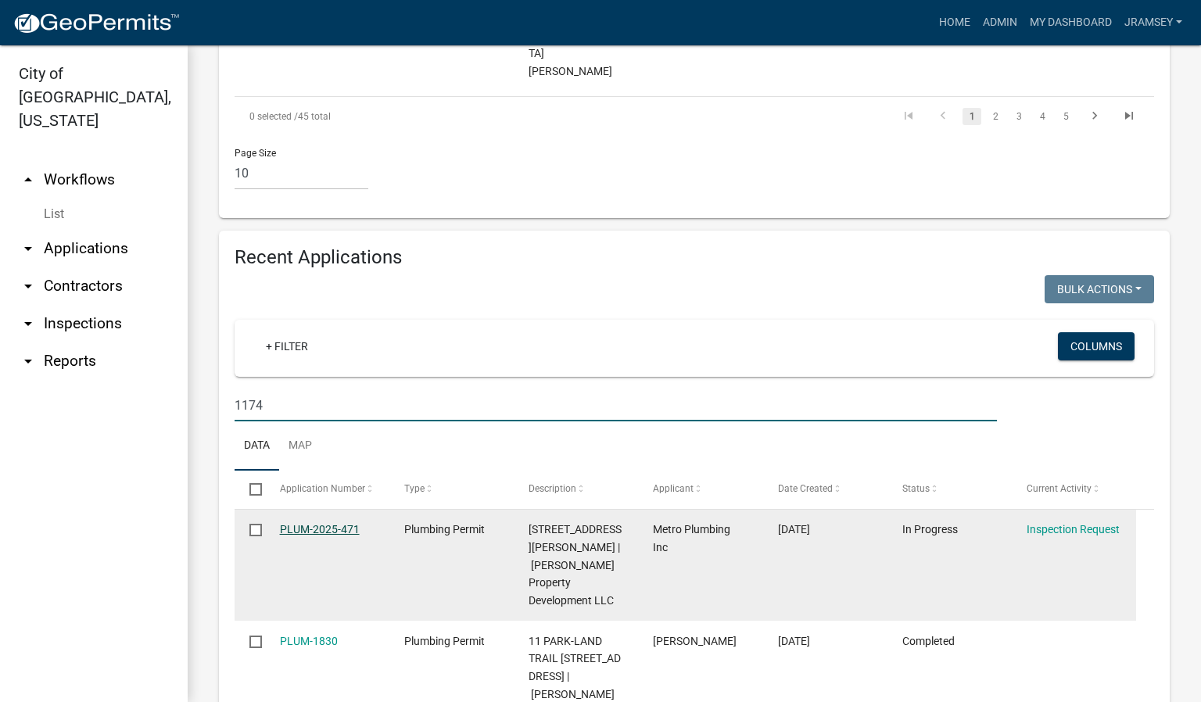
type input "1174"
click at [303, 523] on link "PLUM-2025-471" at bounding box center [320, 529] width 80 height 13
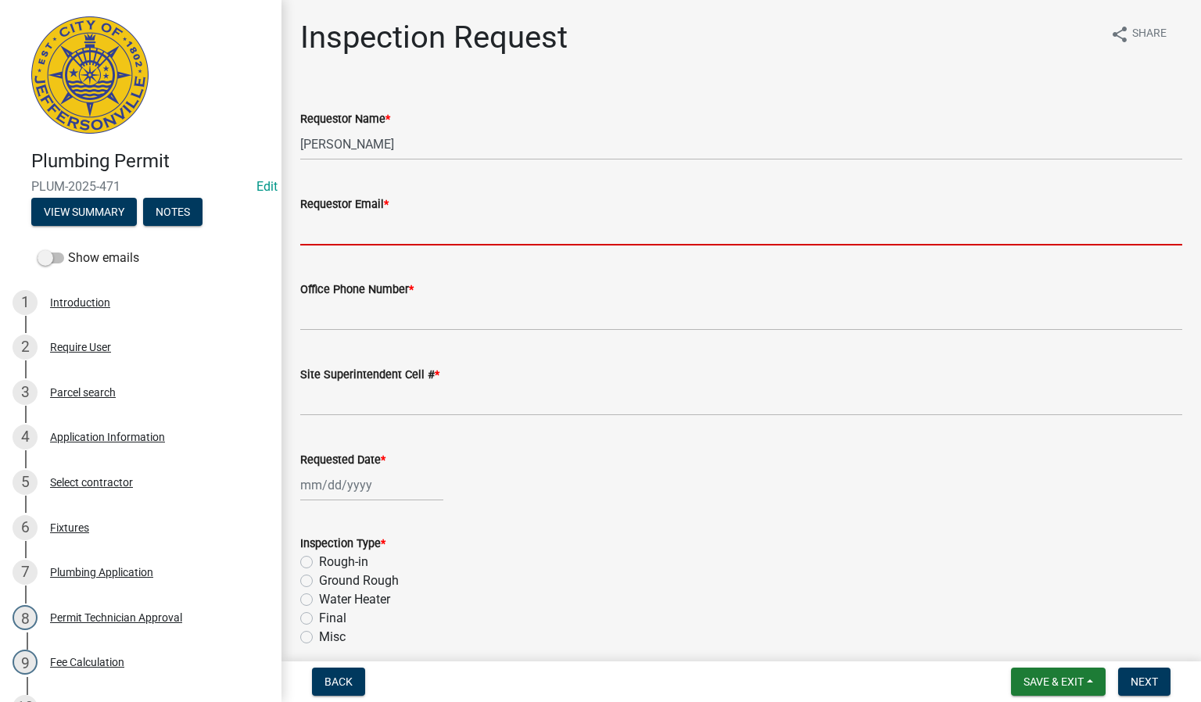
click at [342, 219] on input "Requestor Email *" at bounding box center [741, 229] width 882 height 32
type input "[EMAIL_ADDRESS][DOMAIN_NAME]"
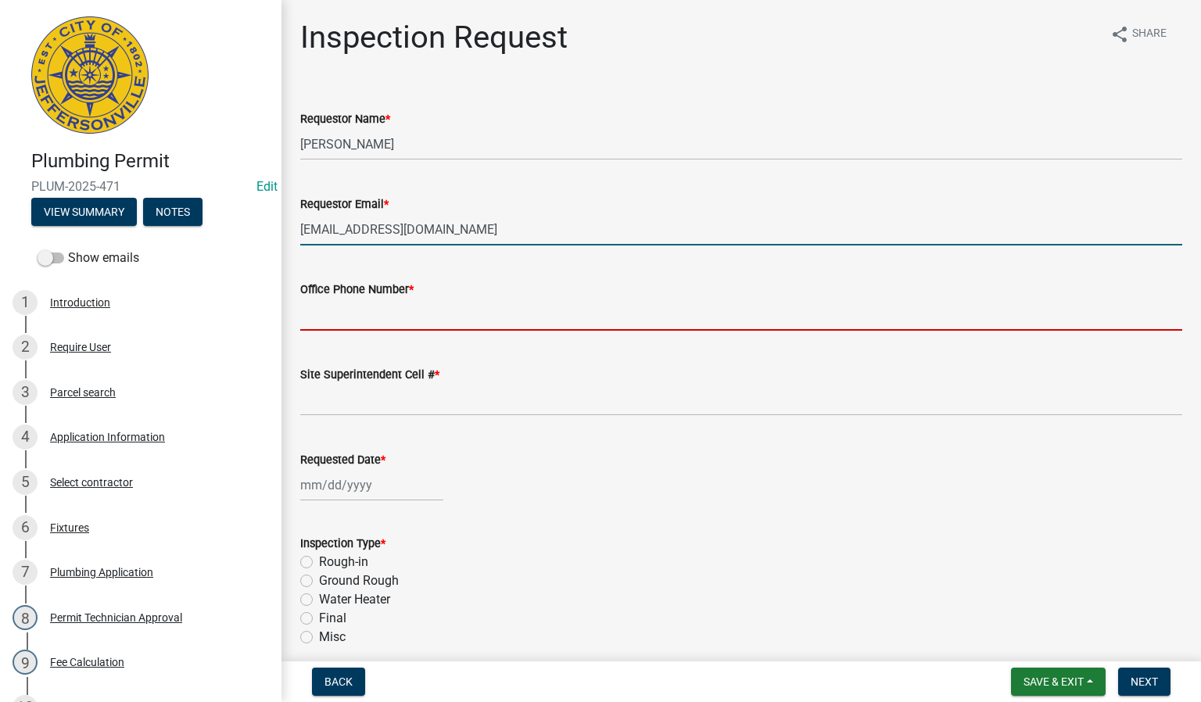
click at [385, 306] on input "Office Phone Number *" at bounding box center [741, 315] width 882 height 32
type input "0000000000"
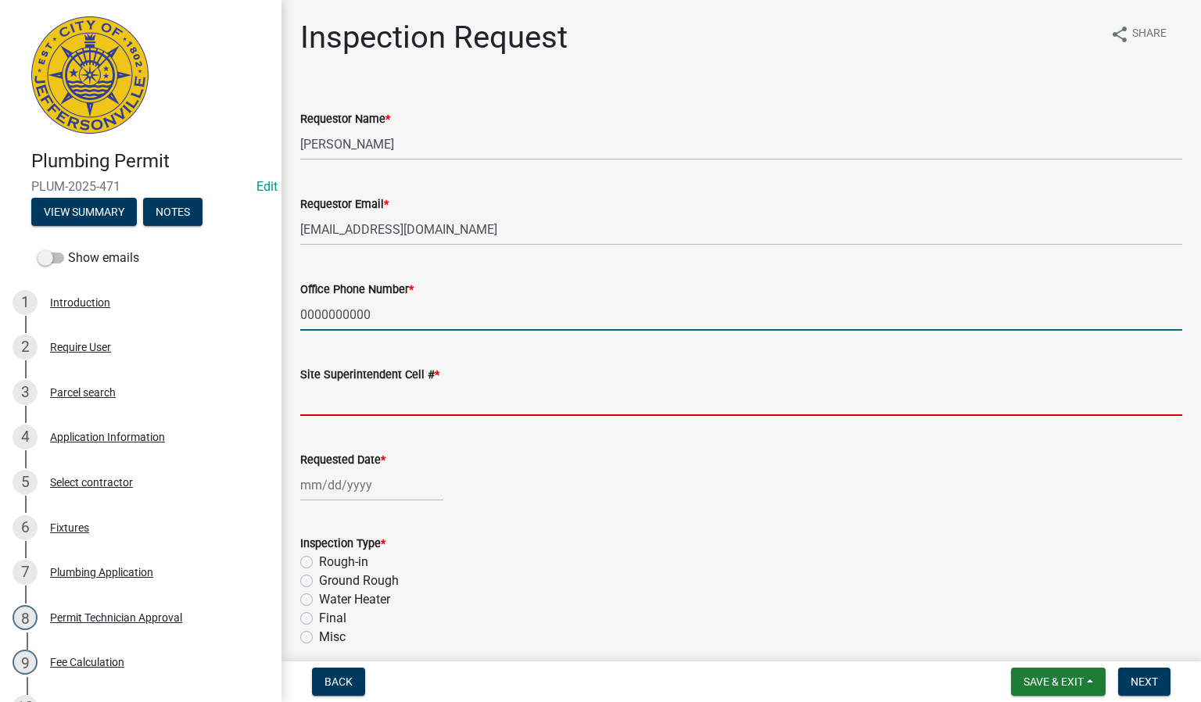
click at [364, 396] on input "Site Superintendent Cell # *" at bounding box center [741, 400] width 882 height 32
type input "0000000000"
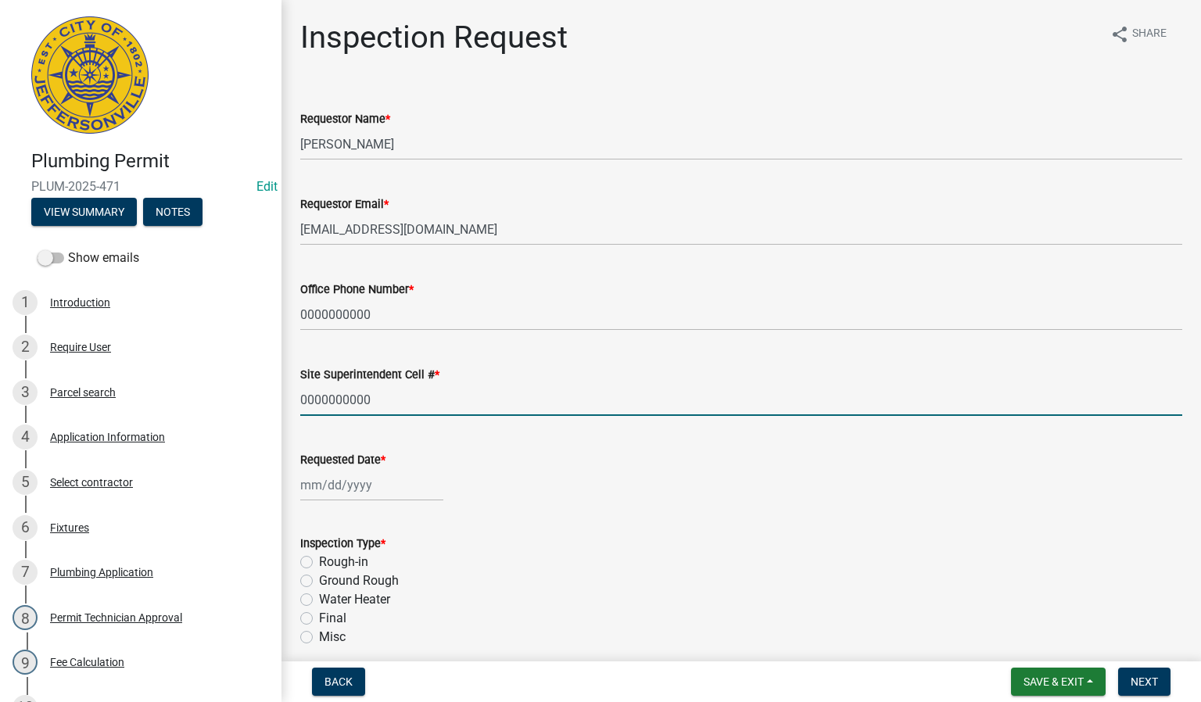
click at [314, 485] on div at bounding box center [371, 485] width 143 height 32
select select "10"
select select "2025"
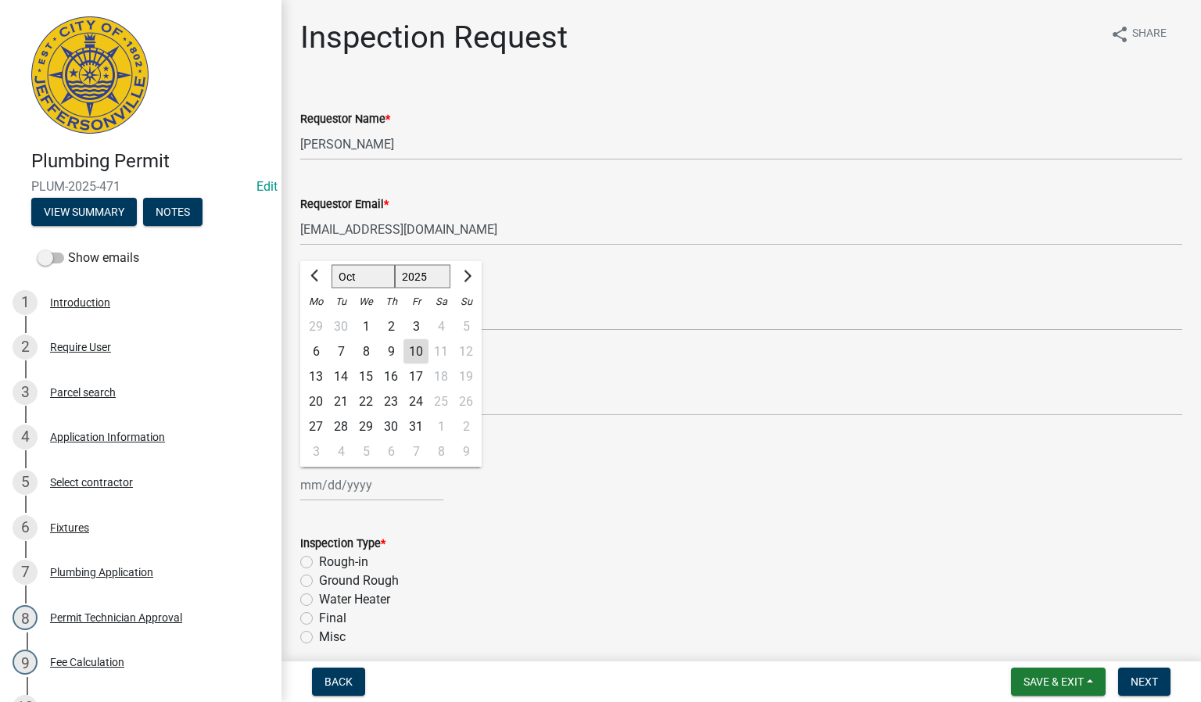
click at [415, 354] on div "10" at bounding box center [415, 351] width 25 height 25
type input "[DATE]"
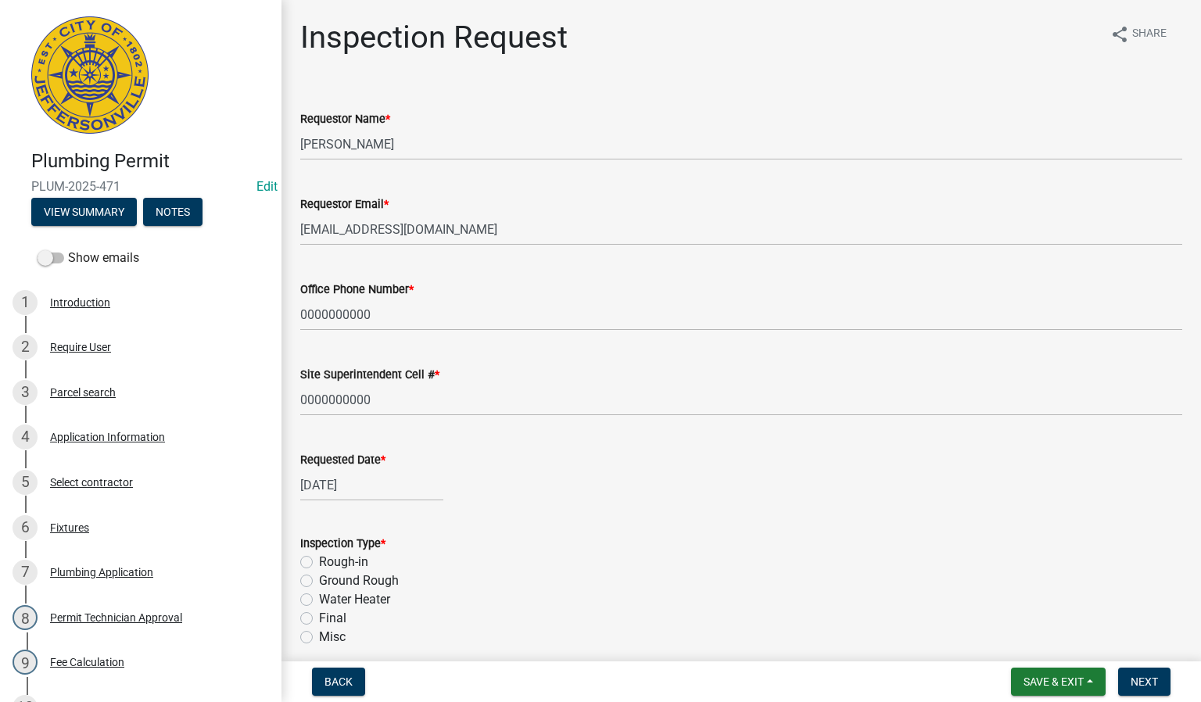
click at [319, 558] on label "Rough-in" at bounding box center [343, 562] width 49 height 19
click at [319, 558] on input "Rough-in" at bounding box center [324, 558] width 10 height 10
radio input "true"
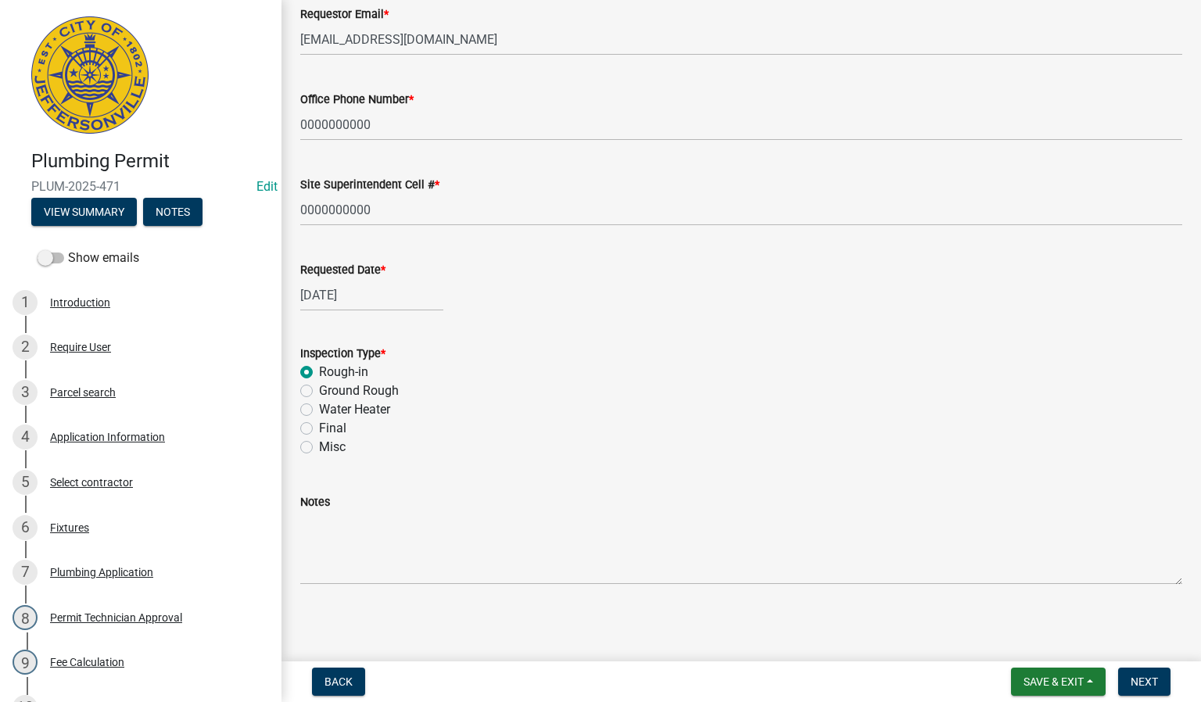
scroll to position [192, 0]
click at [1138, 678] on span "Next" at bounding box center [1143, 681] width 27 height 13
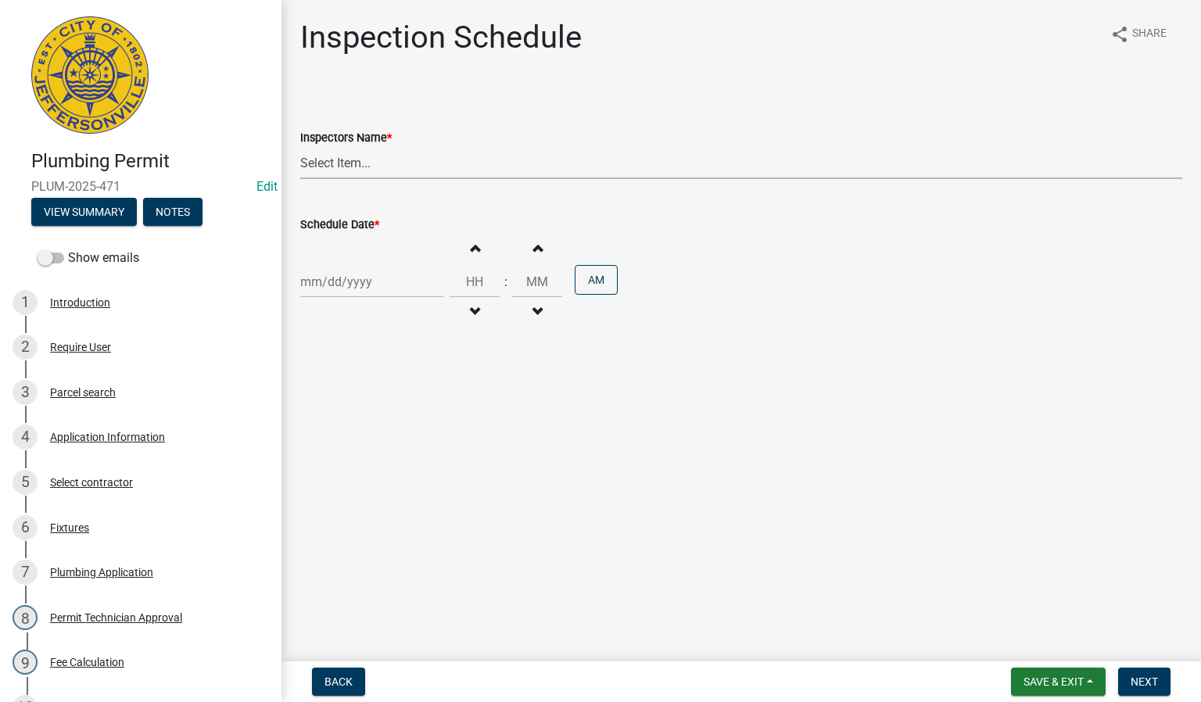
click at [335, 162] on select "Select Item... [PERSON_NAME] ([PERSON_NAME]) [PERSON_NAME] ([PERSON_NAME]) mkru…" at bounding box center [741, 163] width 882 height 32
select select "13c97fbc-c819-4cee-844a-0db3d3c4db95"
click at [300, 147] on select "Select Item... [PERSON_NAME] ([PERSON_NAME]) [PERSON_NAME] ([PERSON_NAME]) mkru…" at bounding box center [741, 163] width 882 height 32
click at [349, 286] on div at bounding box center [371, 282] width 143 height 32
select select "10"
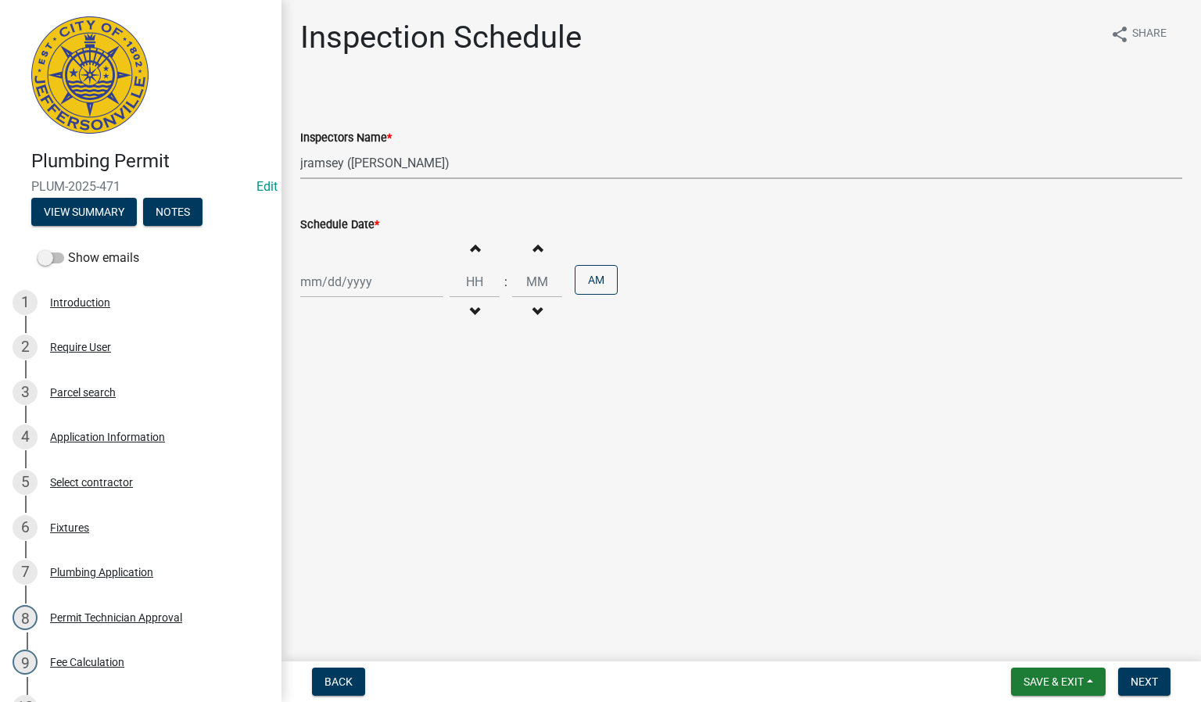
select select "2025"
click at [420, 396] on div "10" at bounding box center [415, 390] width 25 height 25
type input "[DATE]"
click at [1130, 680] on button "Next" at bounding box center [1144, 681] width 52 height 28
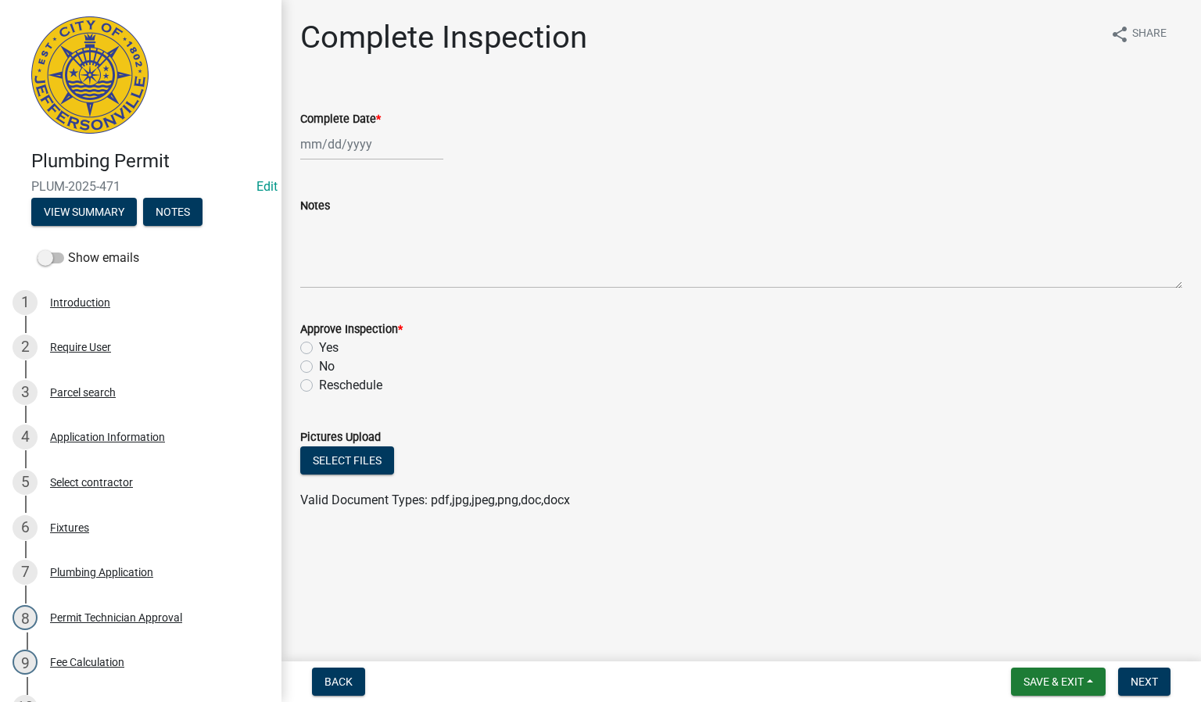
click at [317, 131] on div at bounding box center [371, 144] width 143 height 32
select select "10"
select select "2025"
click at [413, 249] on div "10" at bounding box center [415, 252] width 25 height 25
type input "[DATE]"
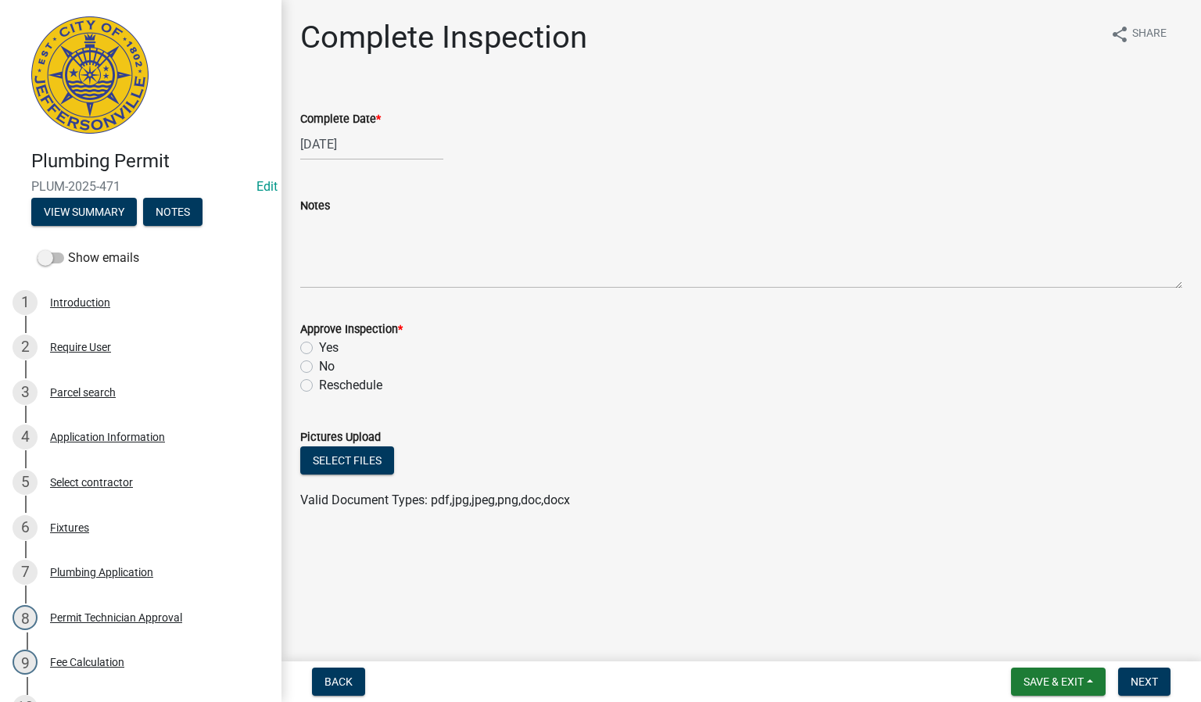
click at [319, 345] on label "Yes" at bounding box center [329, 347] width 20 height 19
click at [319, 345] on input "Yes" at bounding box center [324, 343] width 10 height 10
radio input "true"
click at [1143, 682] on span "Next" at bounding box center [1143, 681] width 27 height 13
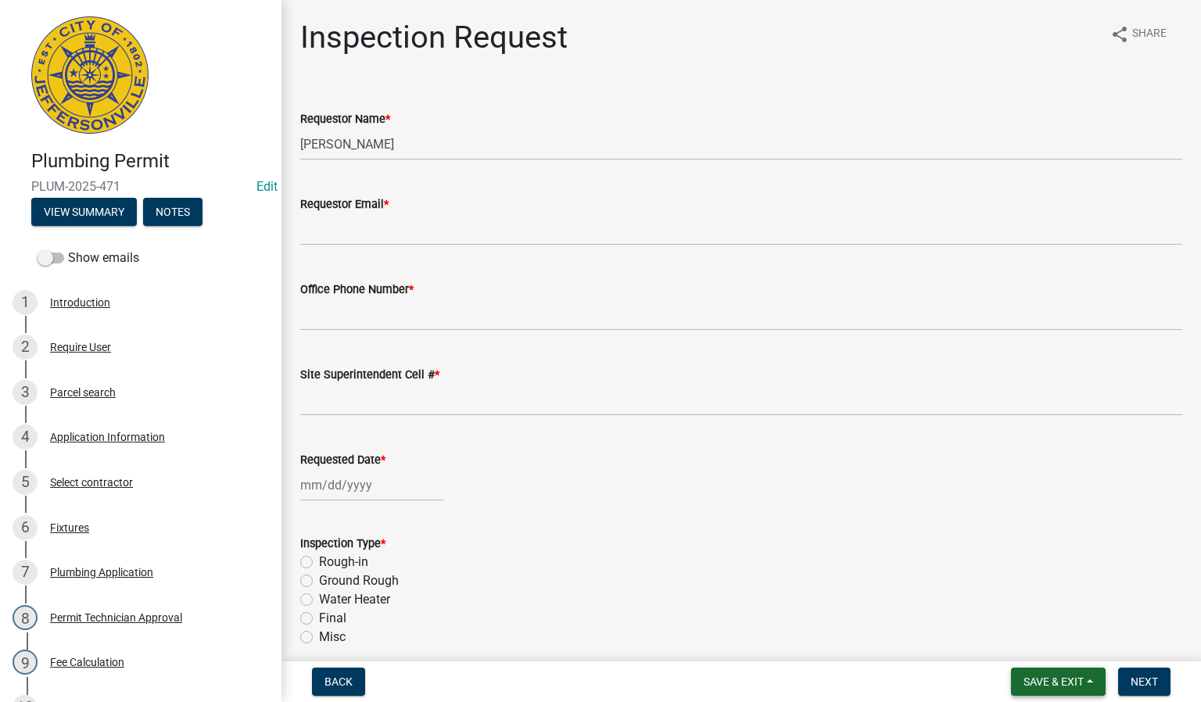
click at [1043, 681] on span "Save & Exit" at bounding box center [1053, 681] width 60 height 13
click at [1040, 642] on button "Save & Exit" at bounding box center [1042, 642] width 125 height 38
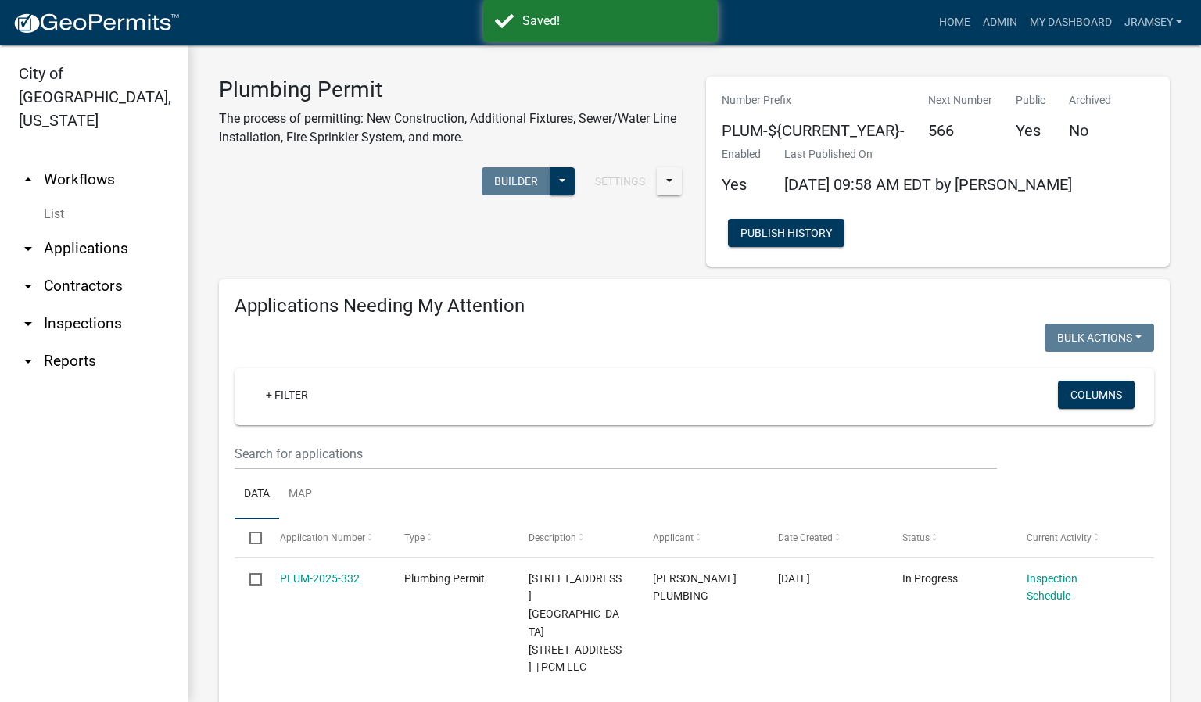
click at [73, 305] on link "arrow_drop_down Inspections" at bounding box center [94, 324] width 188 height 38
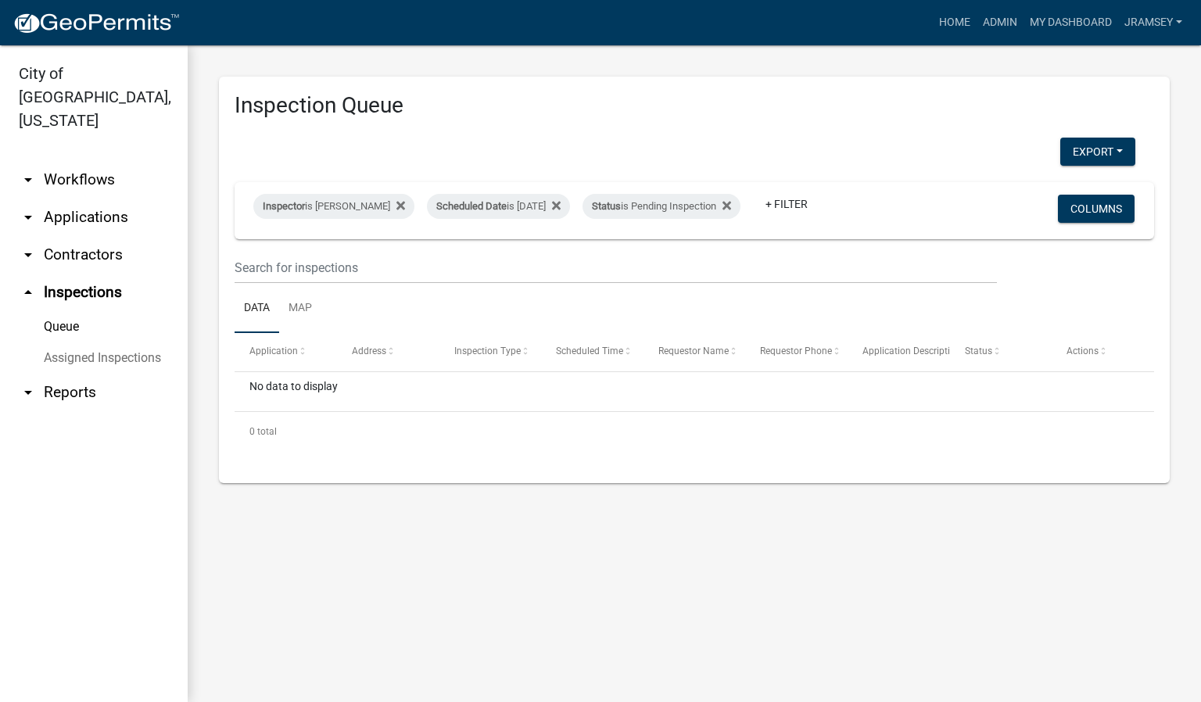
click at [389, 582] on main "Inspection Queue Export Excel Format (.xlsx) CSV Format (.csv) Inspector is [PE…" at bounding box center [694, 373] width 1013 height 657
